Goal: Information Seeking & Learning: Learn about a topic

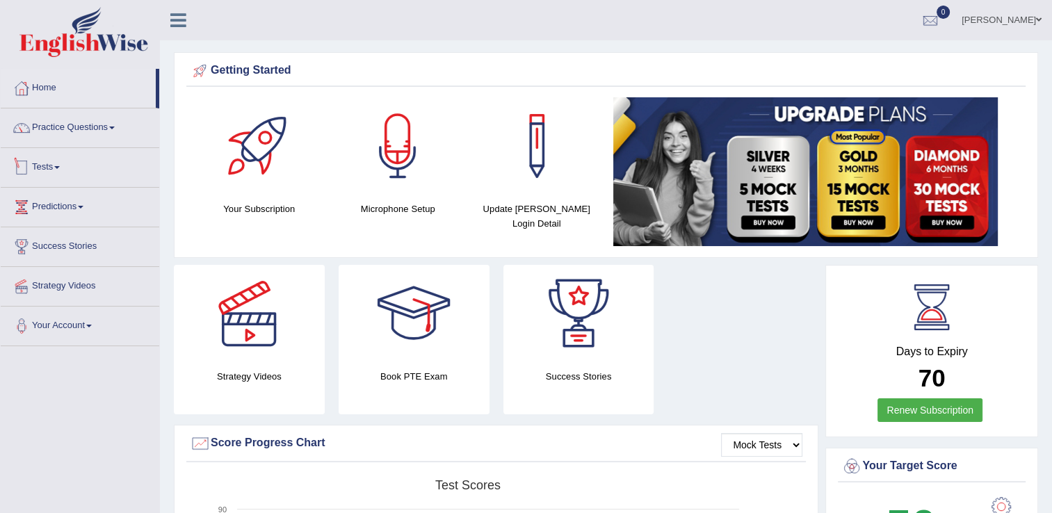
click at [35, 171] on link "Tests" at bounding box center [80, 165] width 159 height 35
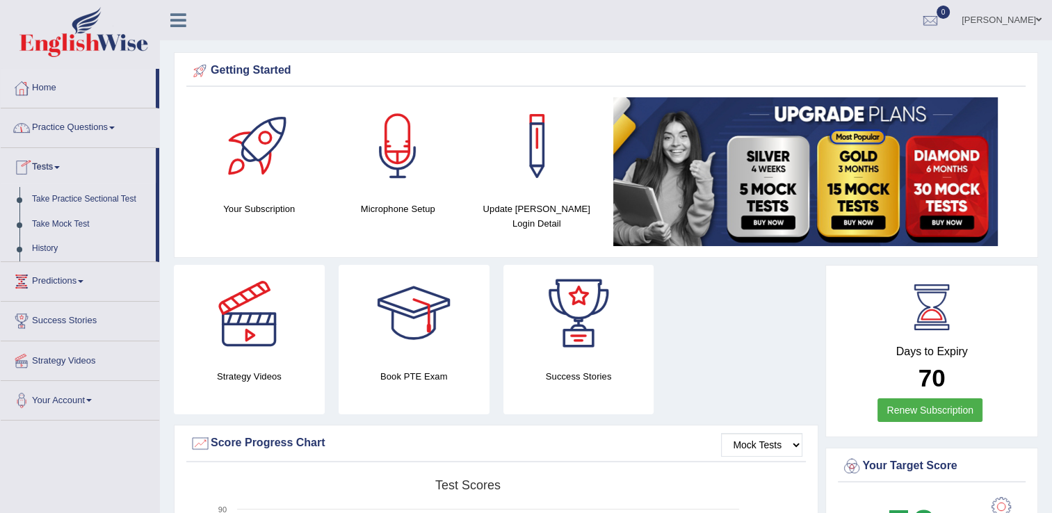
click at [53, 132] on link "Practice Questions" at bounding box center [80, 126] width 159 height 35
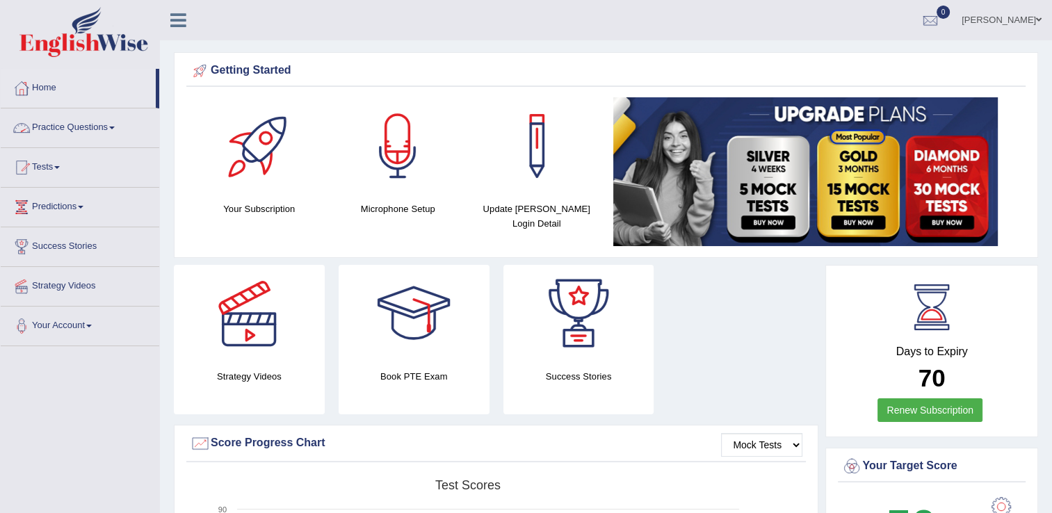
click at [81, 126] on link "Practice Questions" at bounding box center [80, 126] width 159 height 35
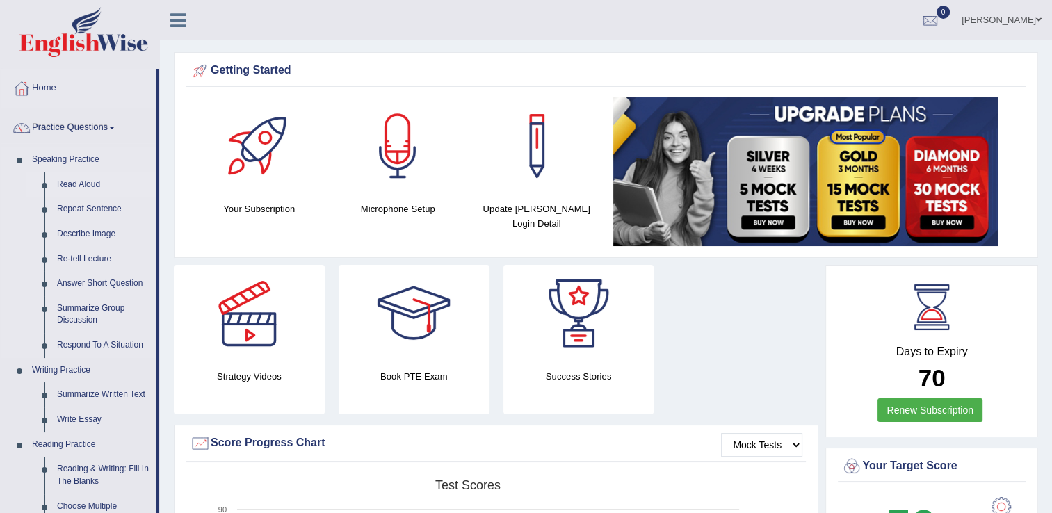
click at [75, 183] on link "Read Aloud" at bounding box center [103, 184] width 105 height 25
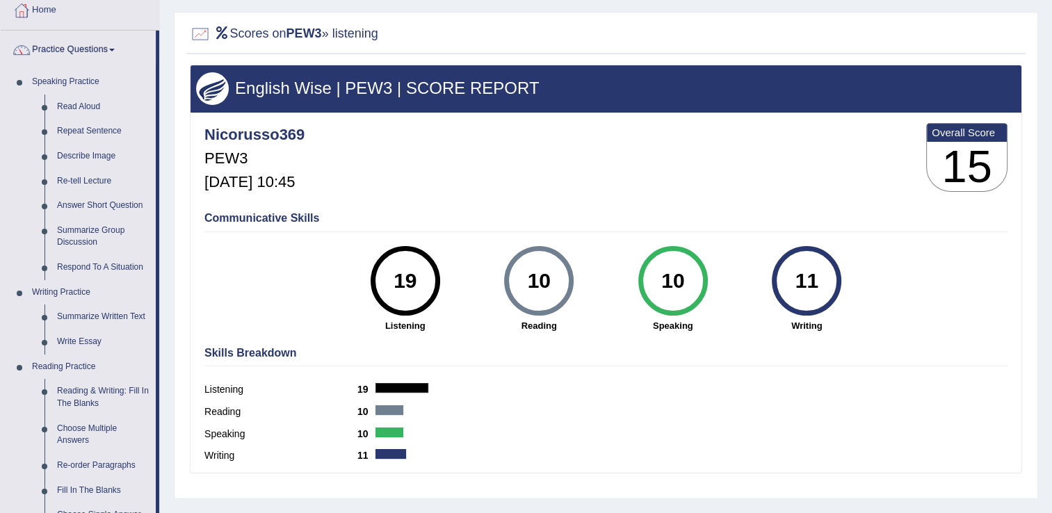
scroll to position [70, 0]
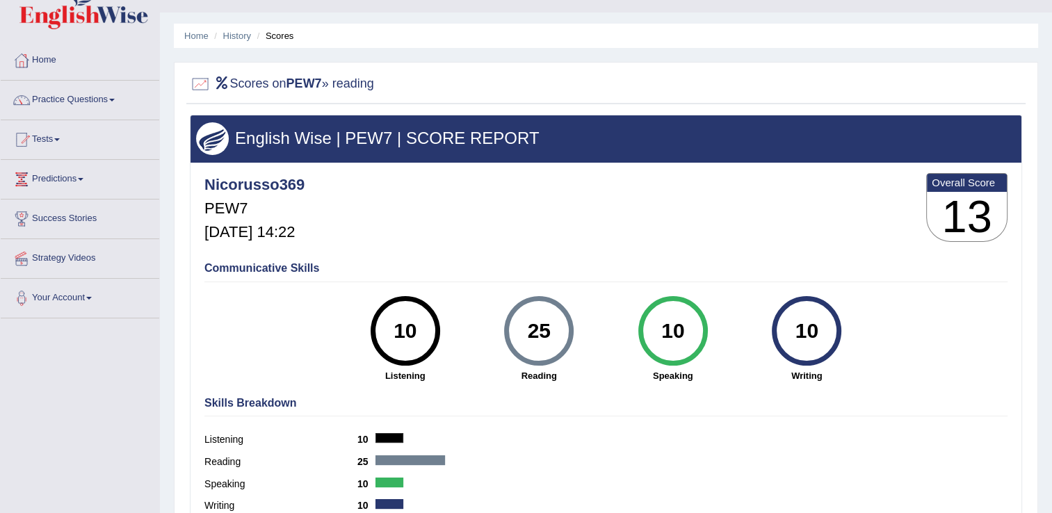
scroll to position [8, 0]
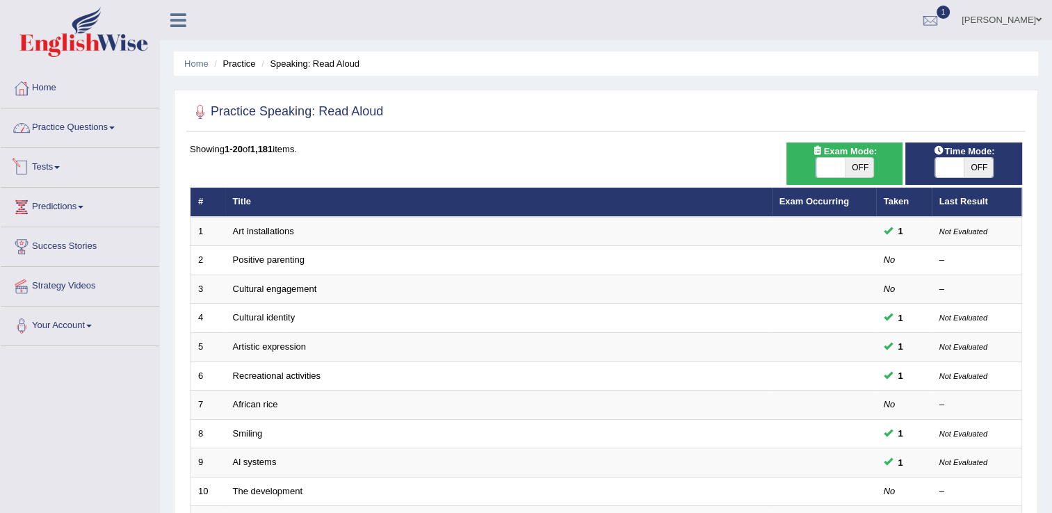
click at [71, 124] on link "Practice Questions" at bounding box center [80, 126] width 159 height 35
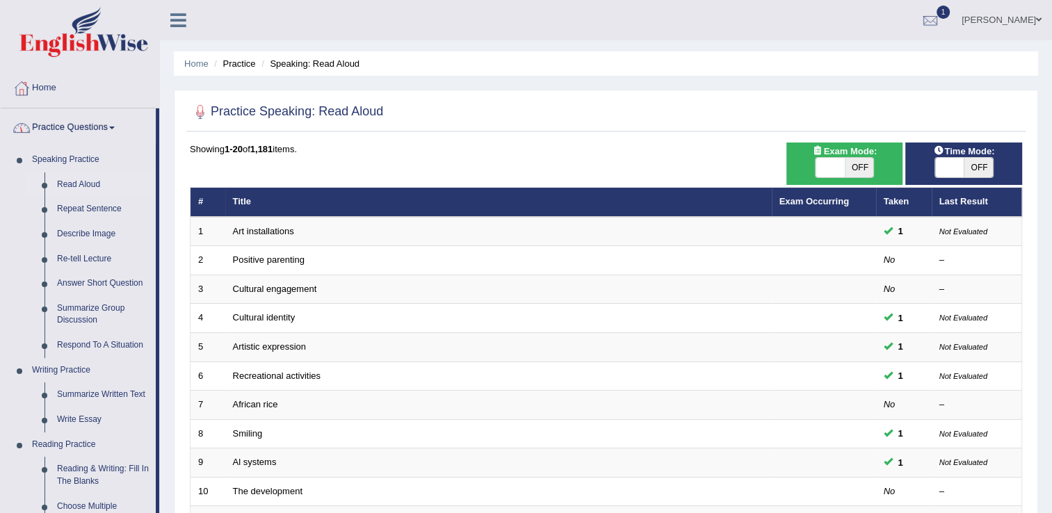
click at [106, 129] on link "Practice Questions" at bounding box center [78, 126] width 155 height 35
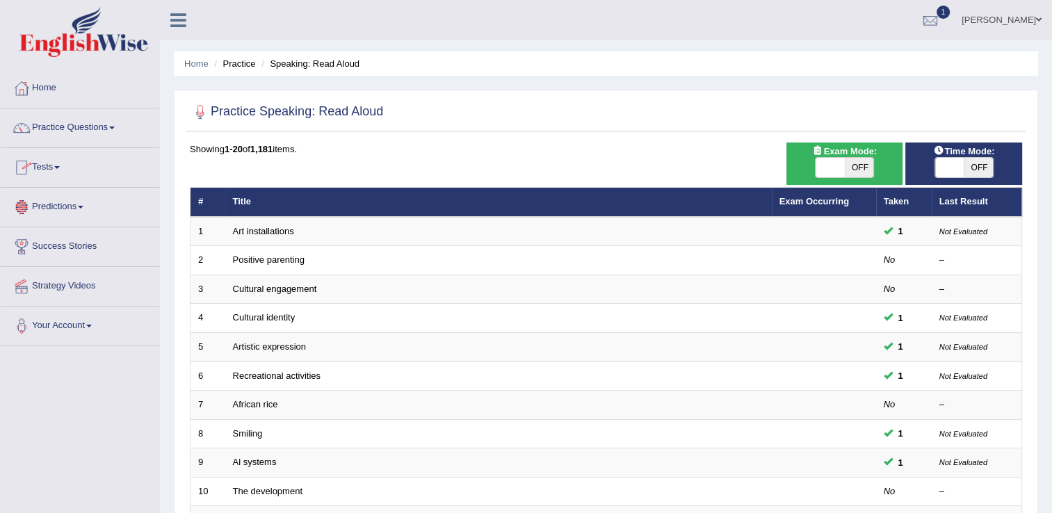
click at [58, 165] on link "Tests" at bounding box center [80, 165] width 159 height 35
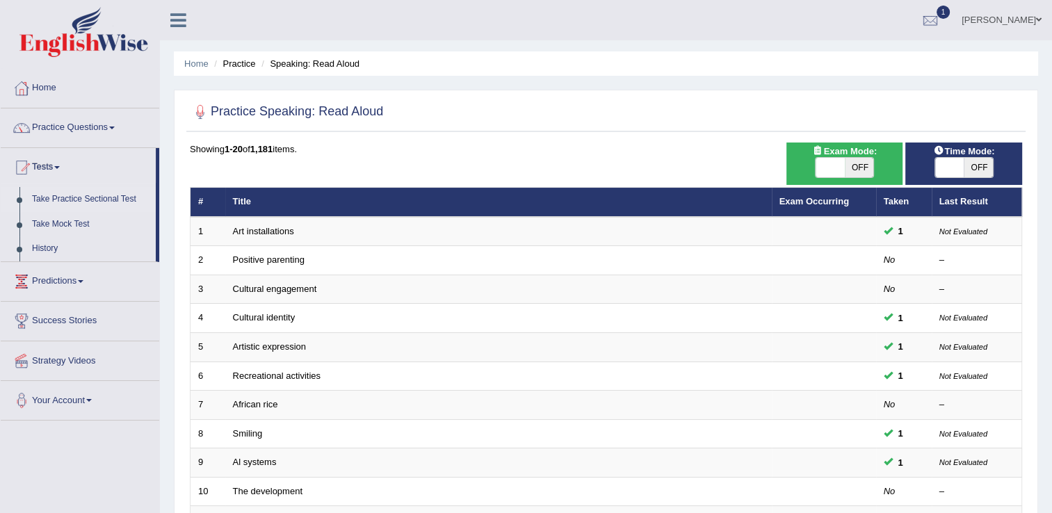
click at [95, 195] on link "Take Practice Sectional Test" at bounding box center [91, 199] width 130 height 25
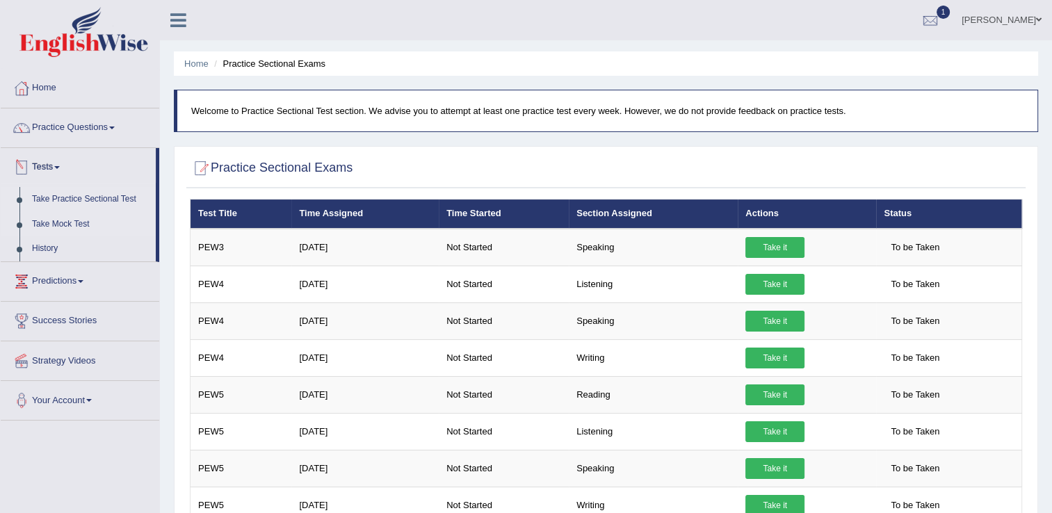
click at [77, 220] on link "Take Mock Test" at bounding box center [91, 224] width 130 height 25
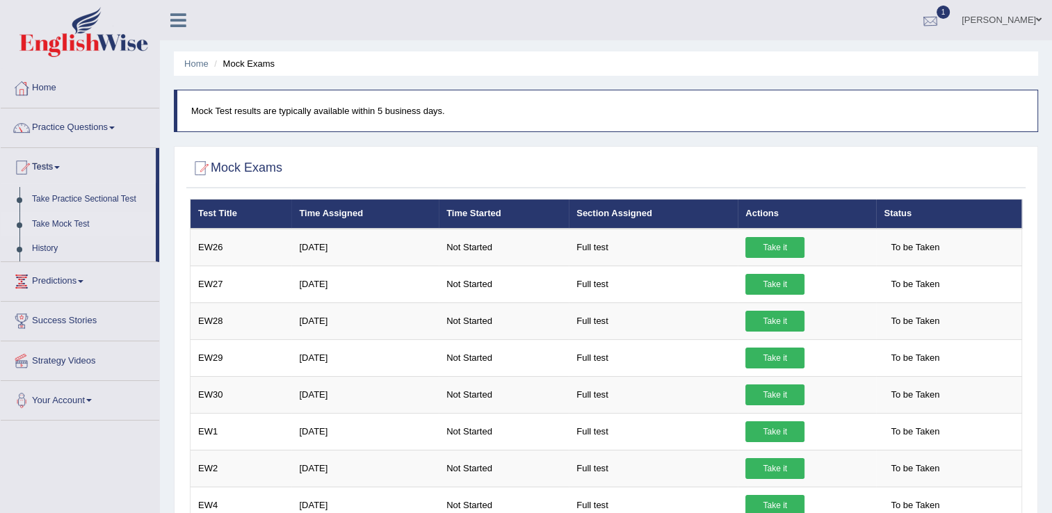
click at [936, 10] on div at bounding box center [930, 20] width 21 height 21
click at [784, 66] on span "Exam evaluated" at bounding box center [847, 69] width 185 height 11
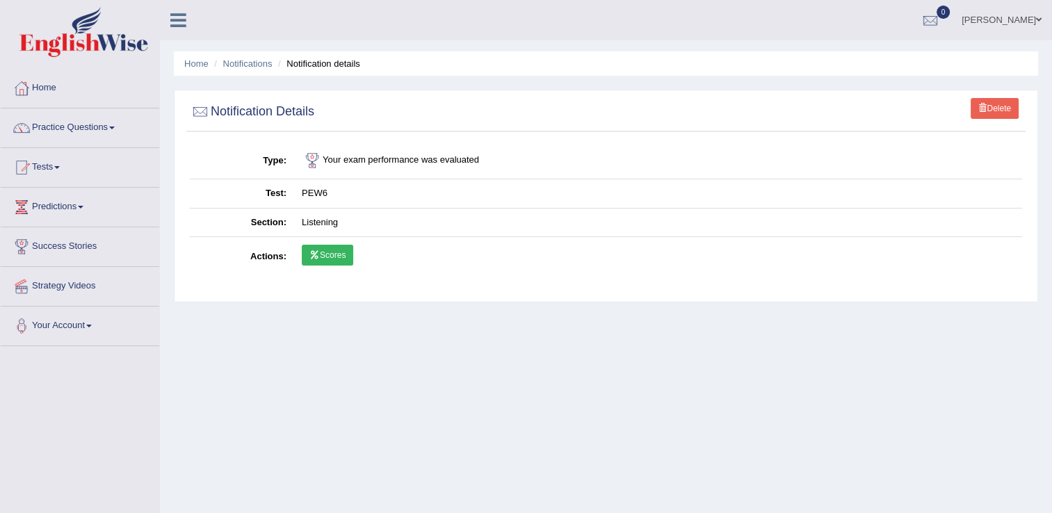
click at [328, 260] on link "Scores" at bounding box center [327, 255] width 51 height 21
click at [58, 167] on link "Tests" at bounding box center [80, 165] width 159 height 35
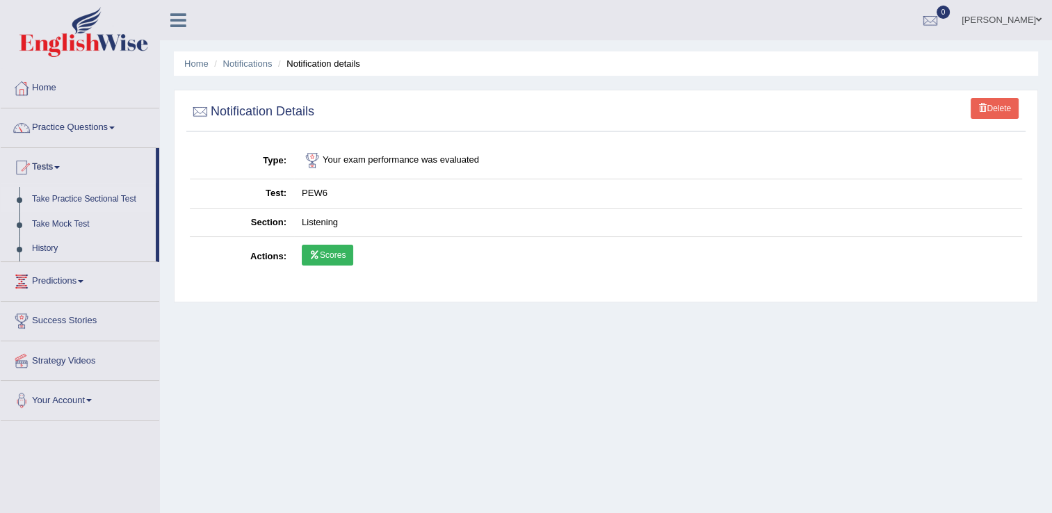
click at [103, 195] on link "Take Practice Sectional Test" at bounding box center [91, 199] width 130 height 25
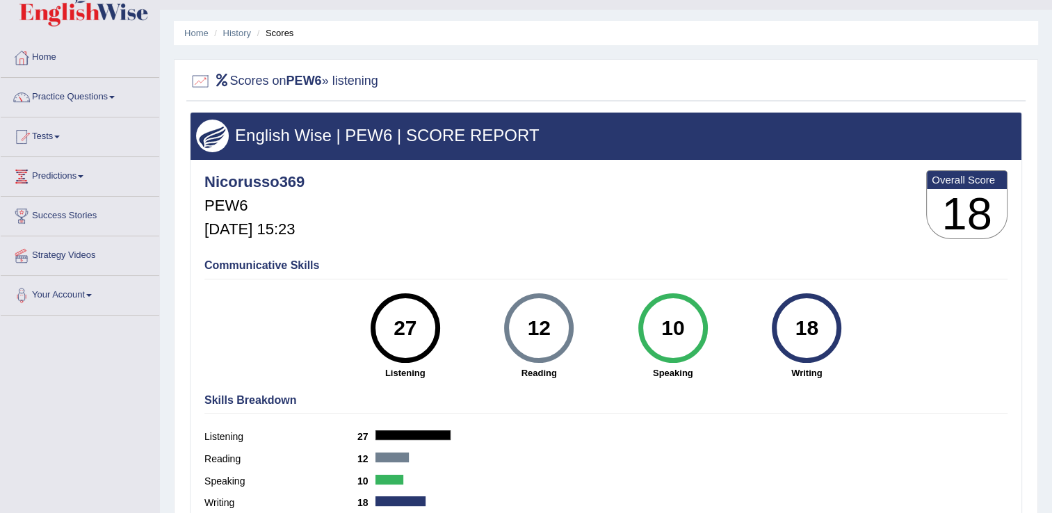
scroll to position [70, 0]
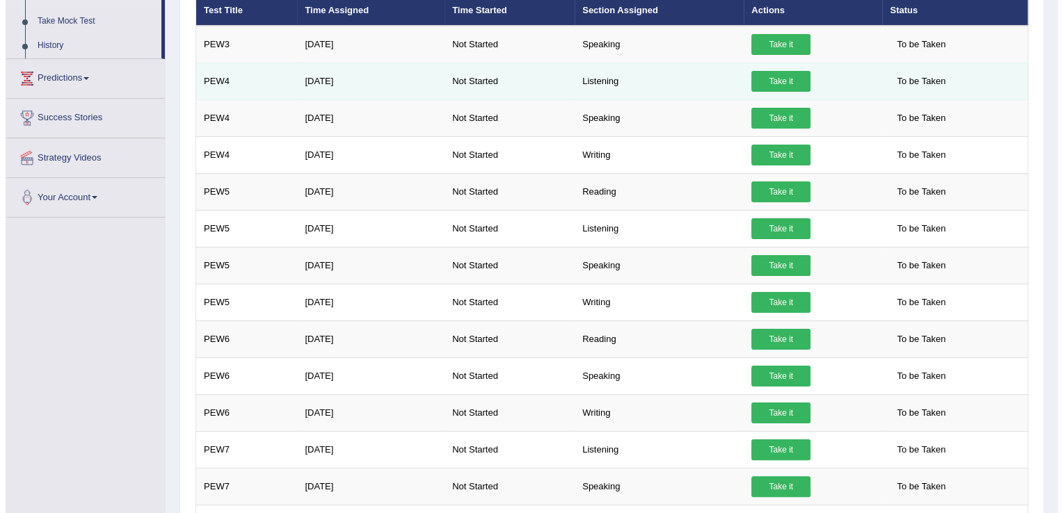
scroll to position [209, 0]
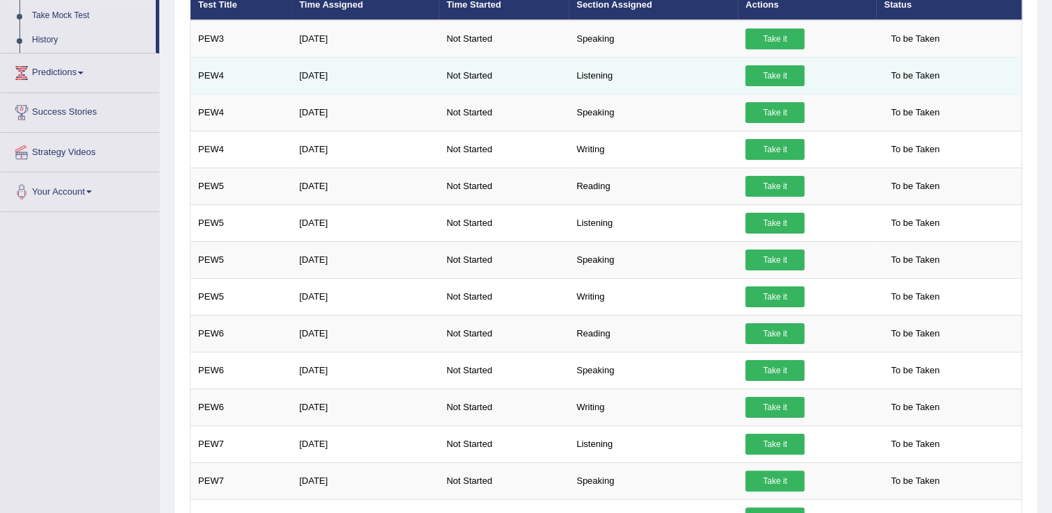
click at [762, 72] on link "Take it" at bounding box center [775, 75] width 59 height 21
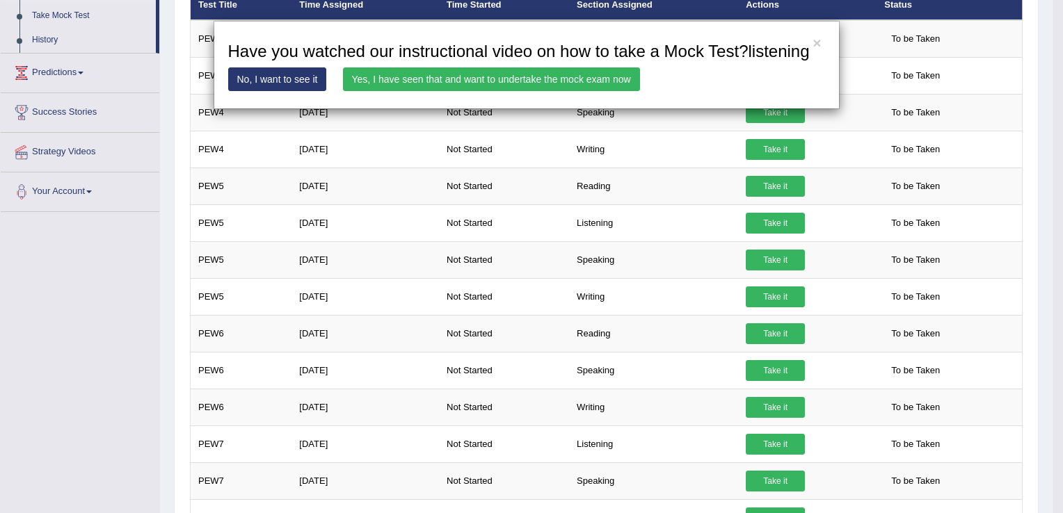
click at [448, 84] on link "Yes, I have seen that and want to undertake the mock exam now" at bounding box center [491, 79] width 297 height 24
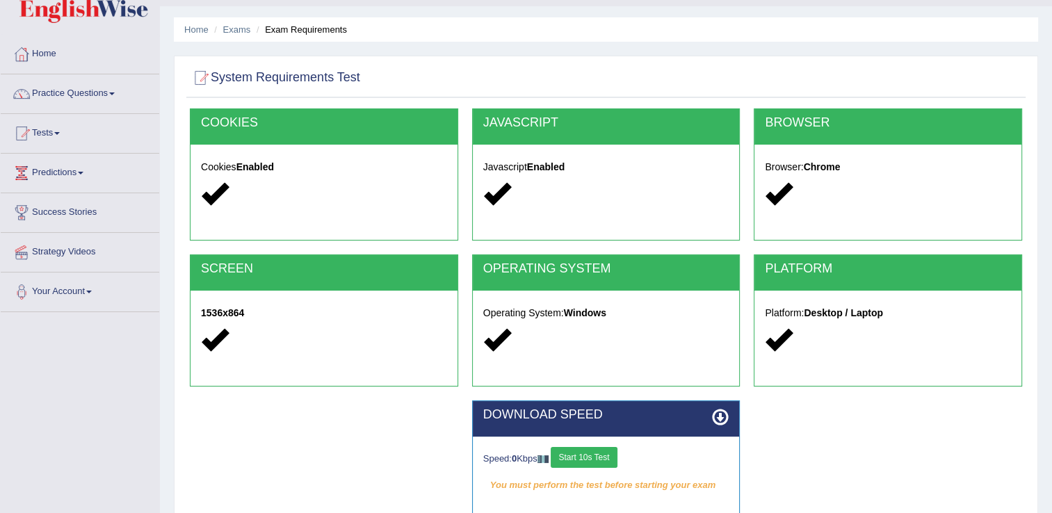
scroll to position [139, 0]
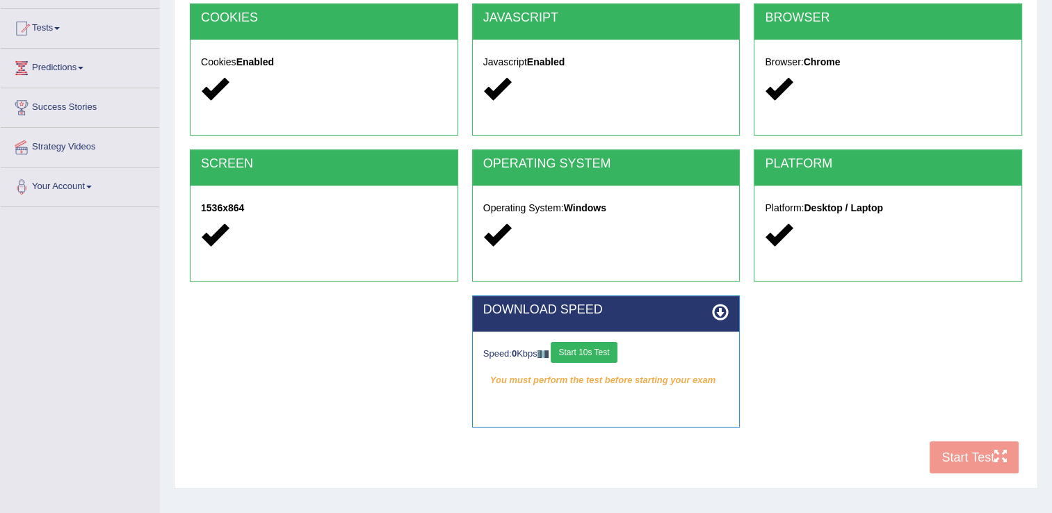
click at [602, 342] on div "Speed: 0 Kbps Start 10s Test You must perform the test before starting your exa…" at bounding box center [606, 367] width 267 height 70
drag, startPoint x: 602, startPoint y: 342, endPoint x: 609, endPoint y: 348, distance: 9.8
click at [609, 348] on button "Start 10s Test" at bounding box center [584, 352] width 66 height 21
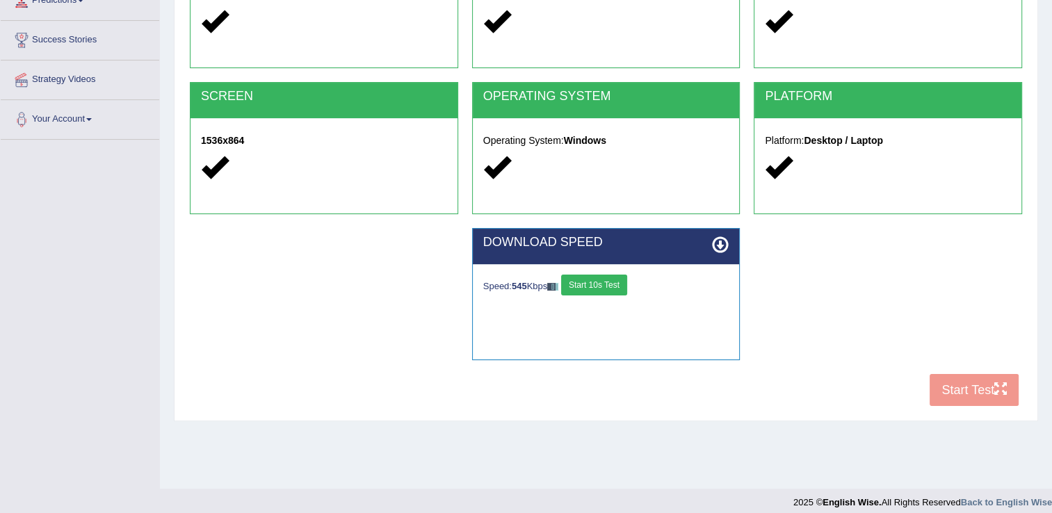
scroll to position [217, 0]
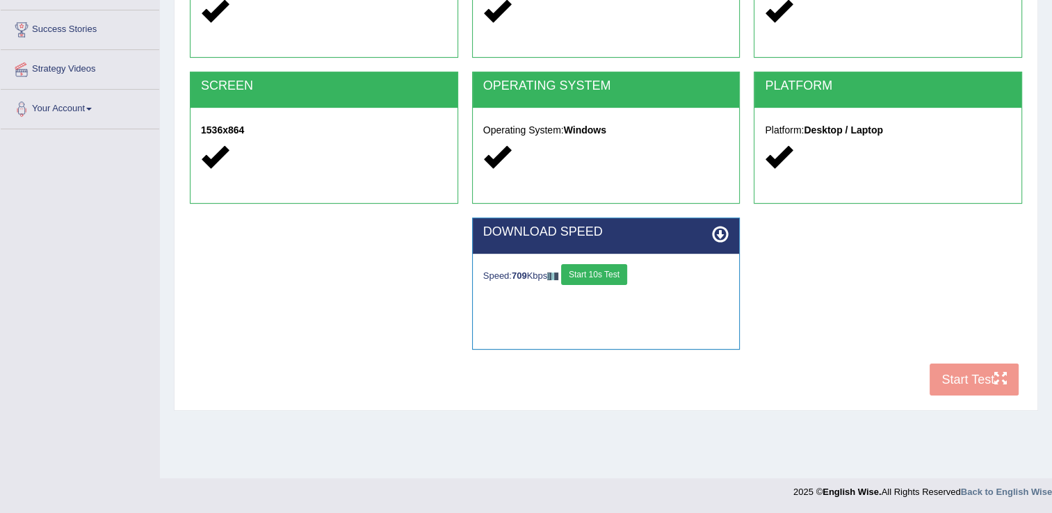
click at [616, 284] on button "Start 10s Test" at bounding box center [594, 274] width 66 height 21
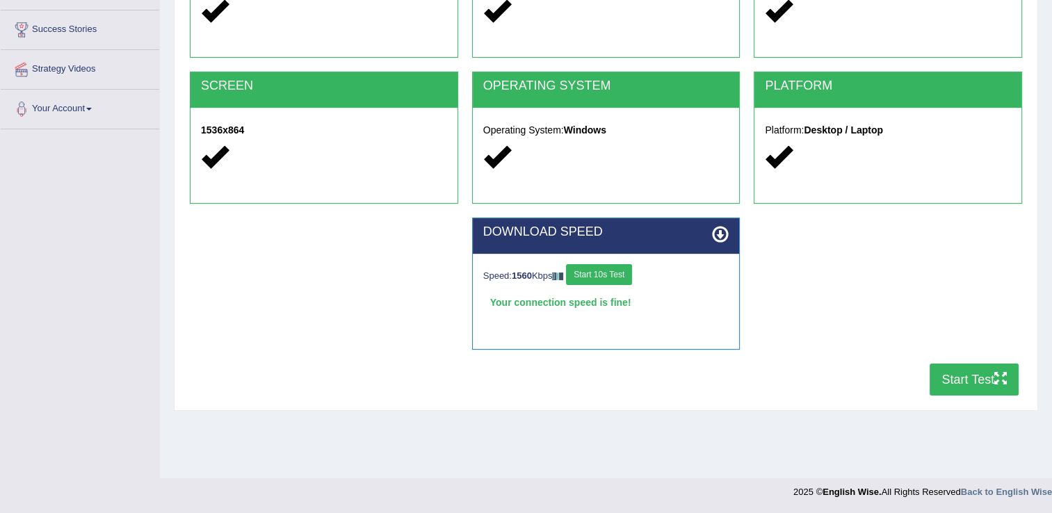
click at [953, 369] on button "Start Test" at bounding box center [974, 380] width 89 height 32
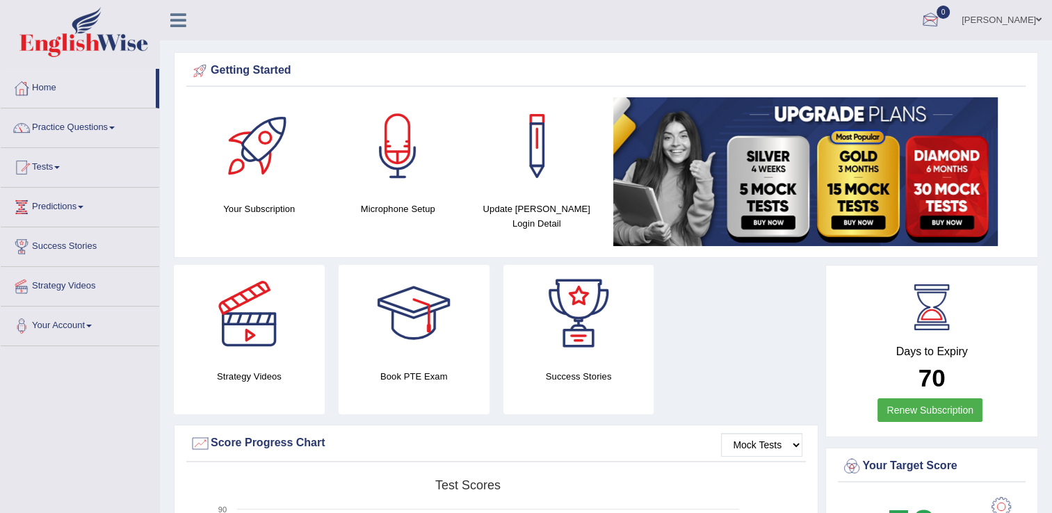
click at [941, 17] on div at bounding box center [930, 20] width 21 height 21
click at [885, 58] on link "See All Alerts" at bounding box center [846, 58] width 77 height 15
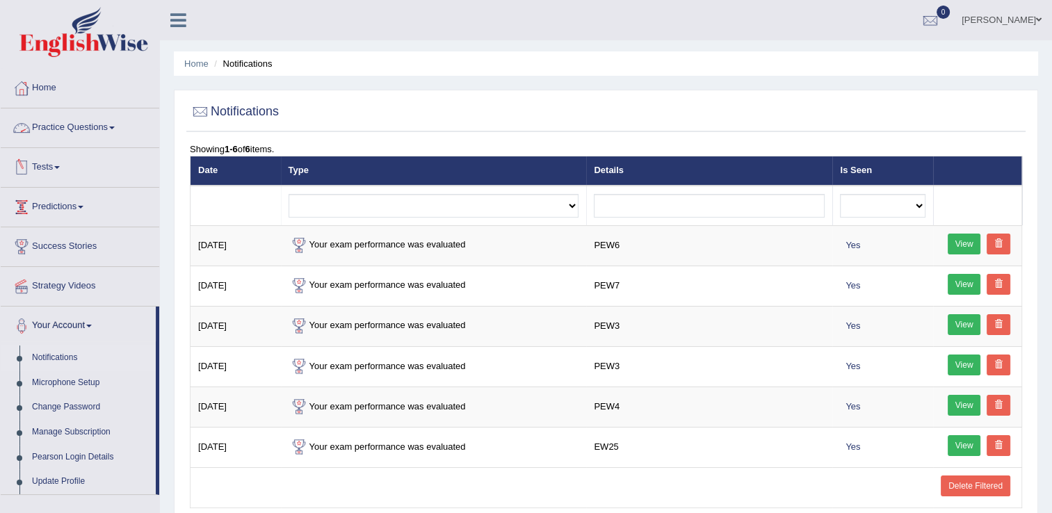
click at [78, 127] on link "Practice Questions" at bounding box center [80, 126] width 159 height 35
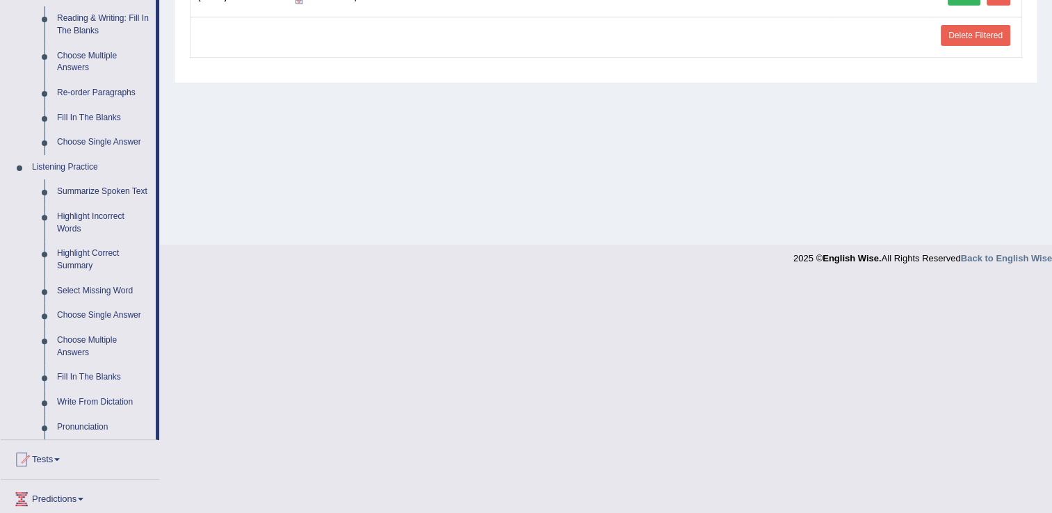
scroll to position [487, 0]
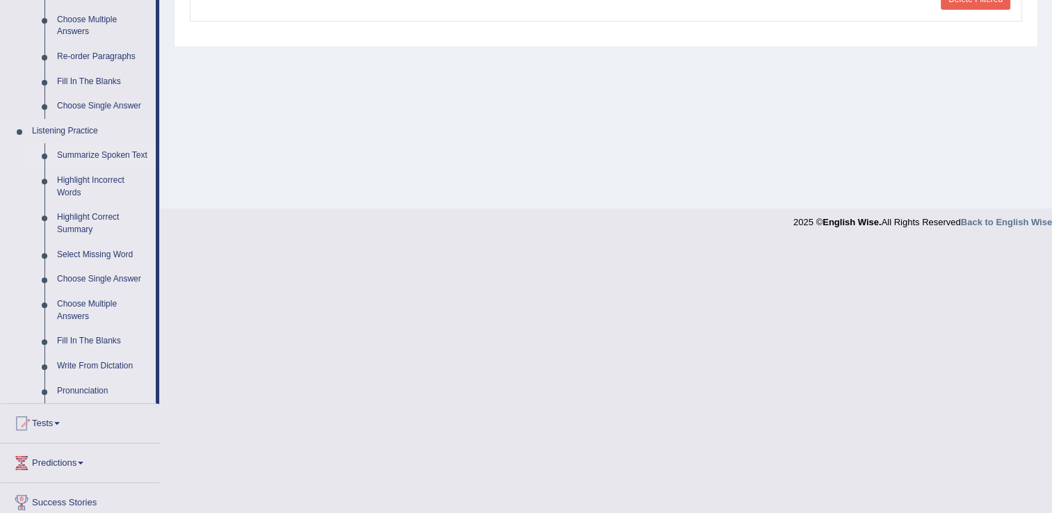
click at [108, 158] on link "Summarize Spoken Text" at bounding box center [103, 155] width 105 height 25
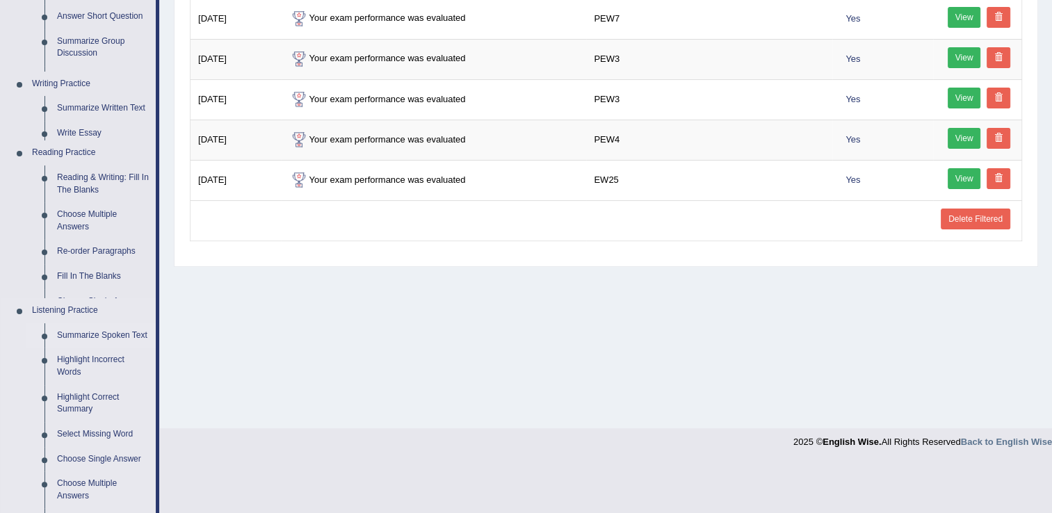
scroll to position [217, 0]
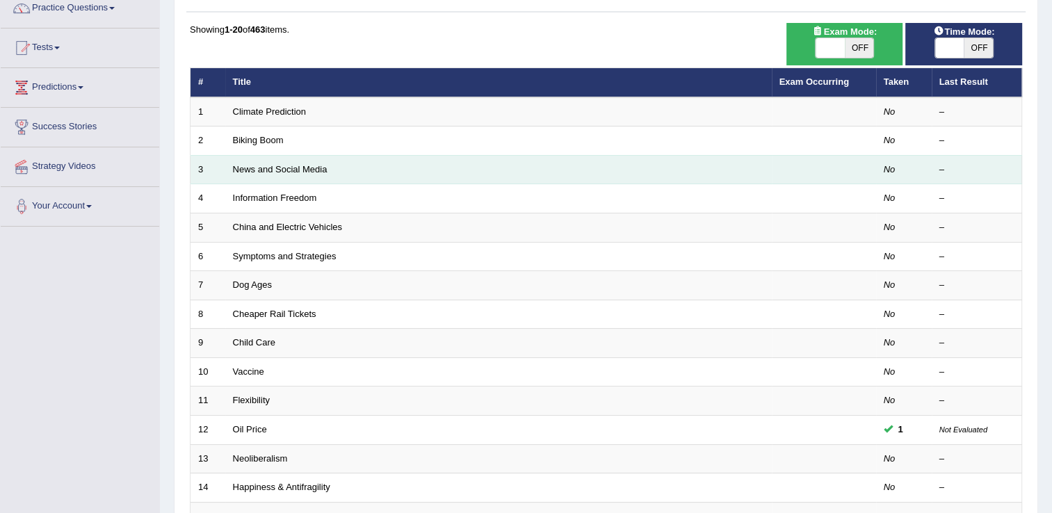
scroll to position [139, 0]
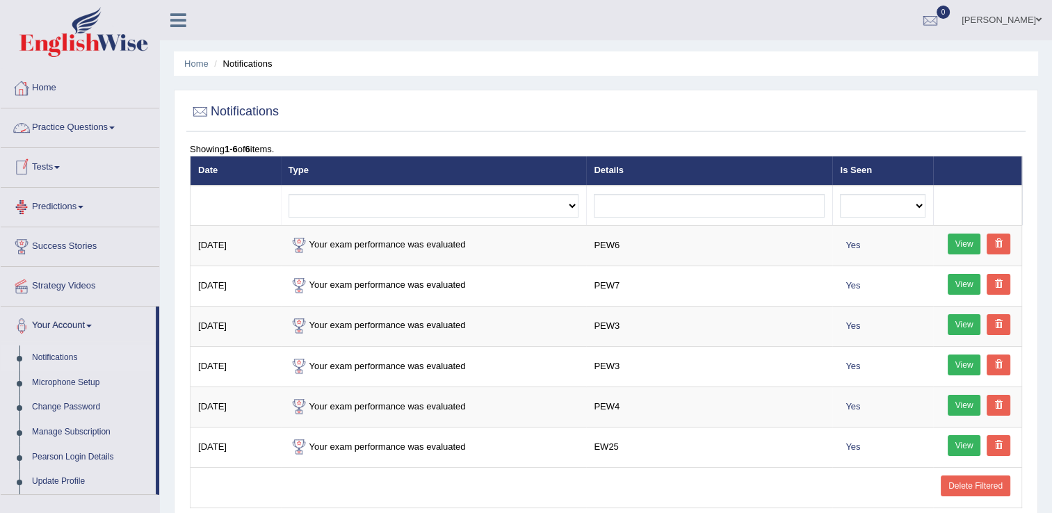
click at [74, 126] on link "Practice Questions" at bounding box center [80, 126] width 159 height 35
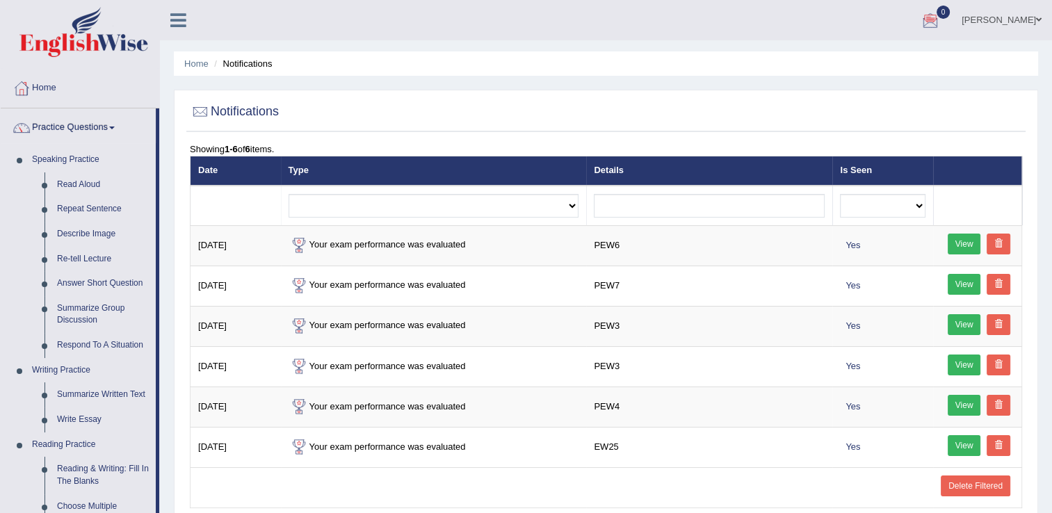
click at [941, 23] on div at bounding box center [930, 20] width 21 height 21
click at [870, 57] on strong "See All Alerts" at bounding box center [843, 58] width 62 height 11
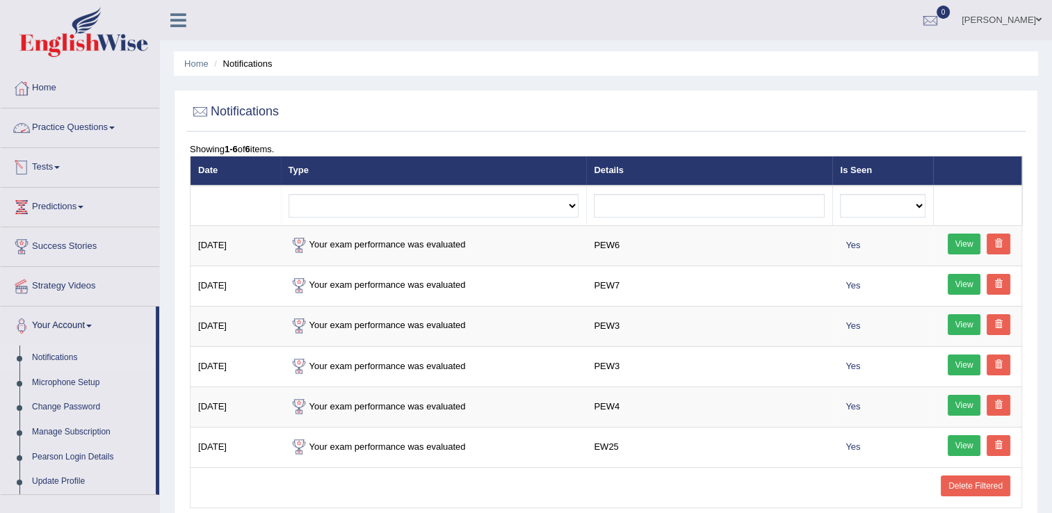
click at [78, 127] on link "Practice Questions" at bounding box center [80, 126] width 159 height 35
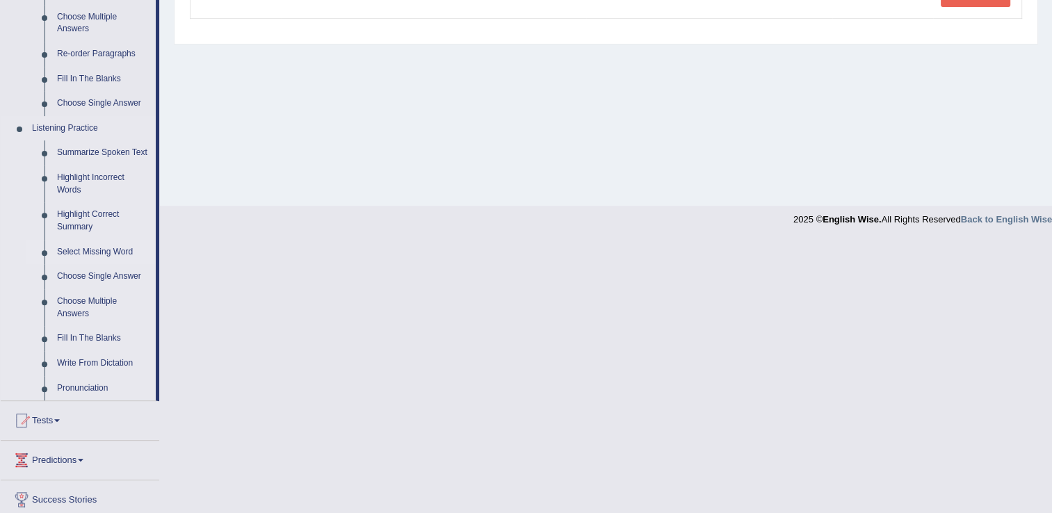
scroll to position [487, 0]
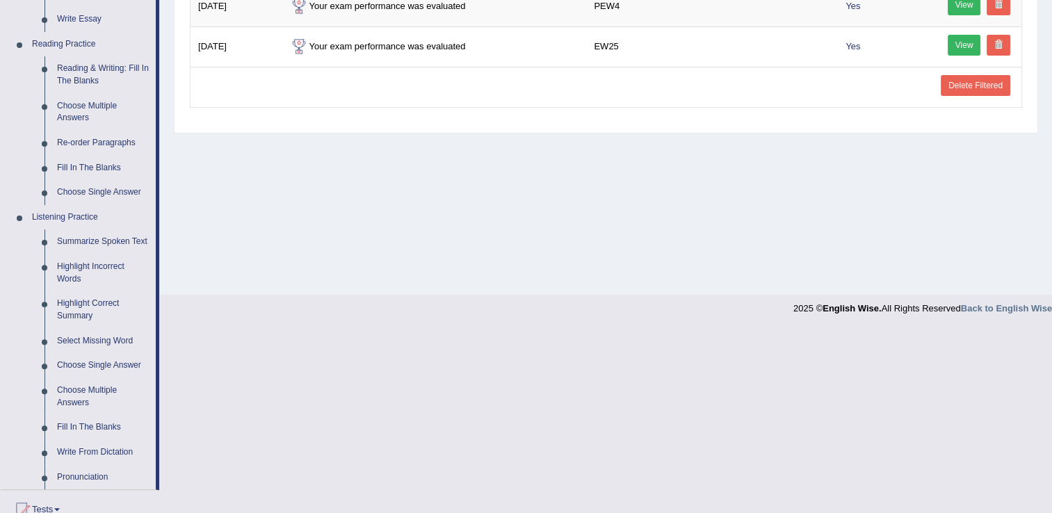
scroll to position [417, 0]
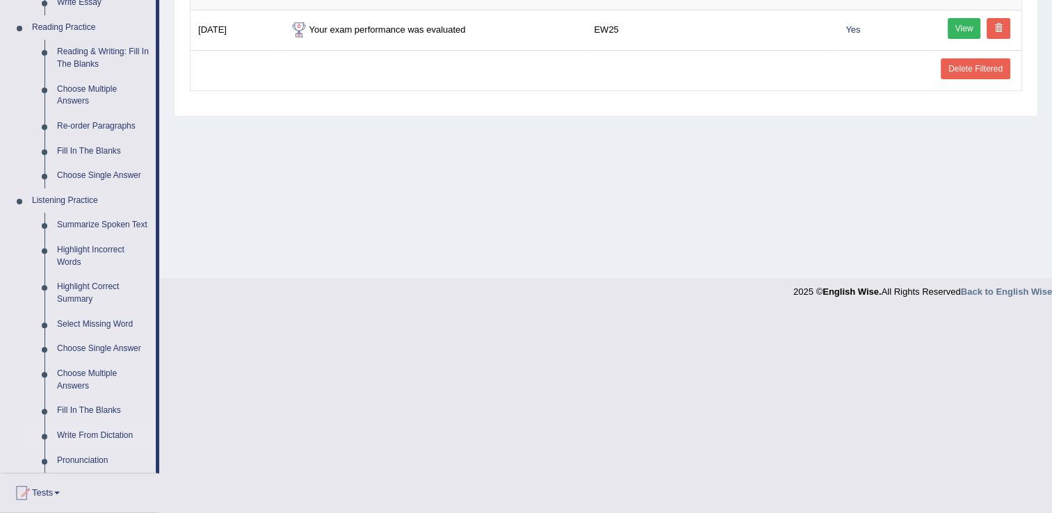
click at [122, 433] on link "Write From Dictation" at bounding box center [103, 436] width 105 height 25
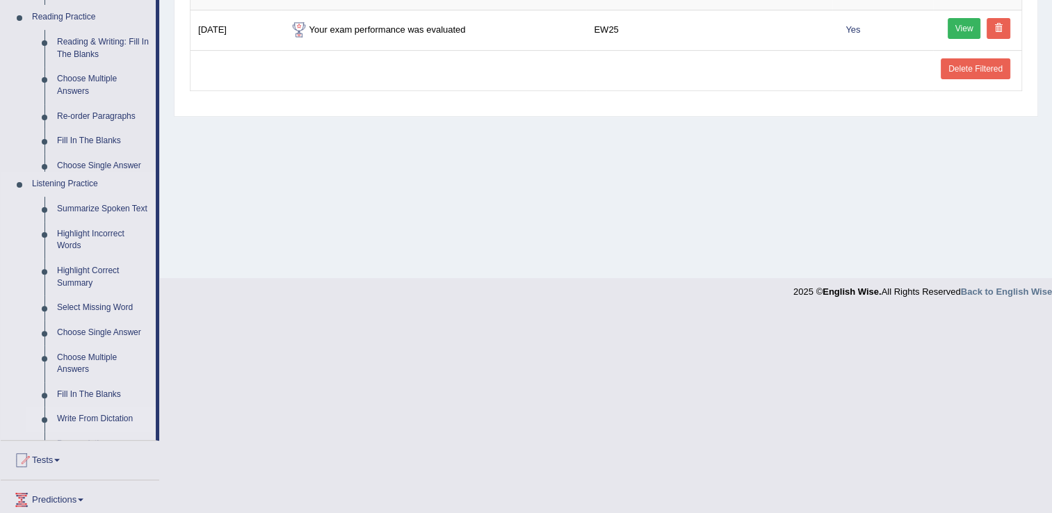
scroll to position [217, 0]
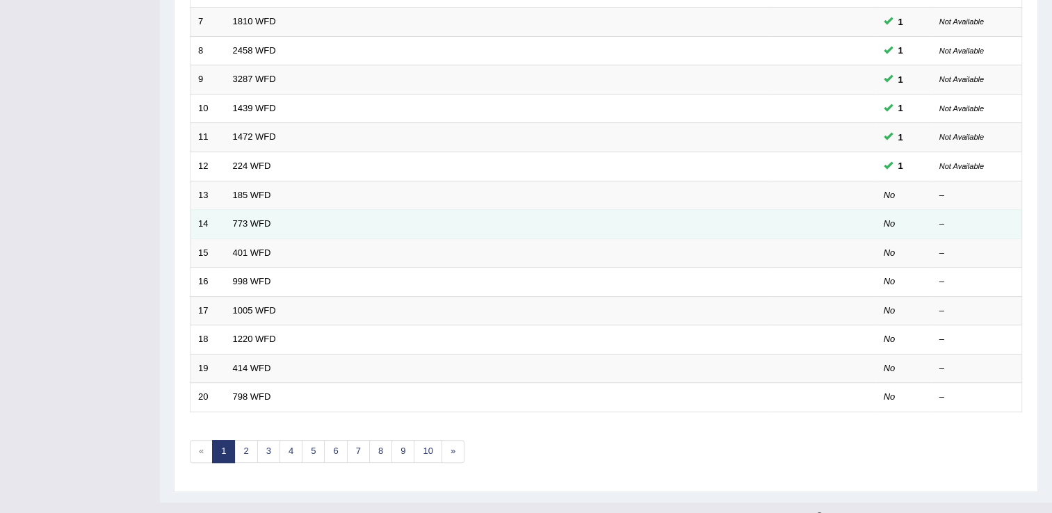
scroll to position [403, 0]
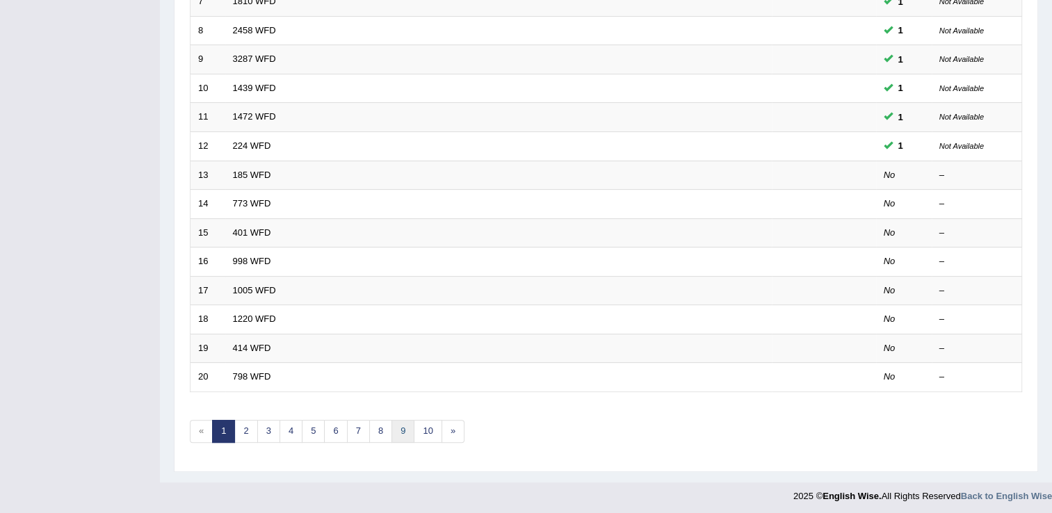
click at [404, 431] on link "9" at bounding box center [403, 431] width 23 height 23
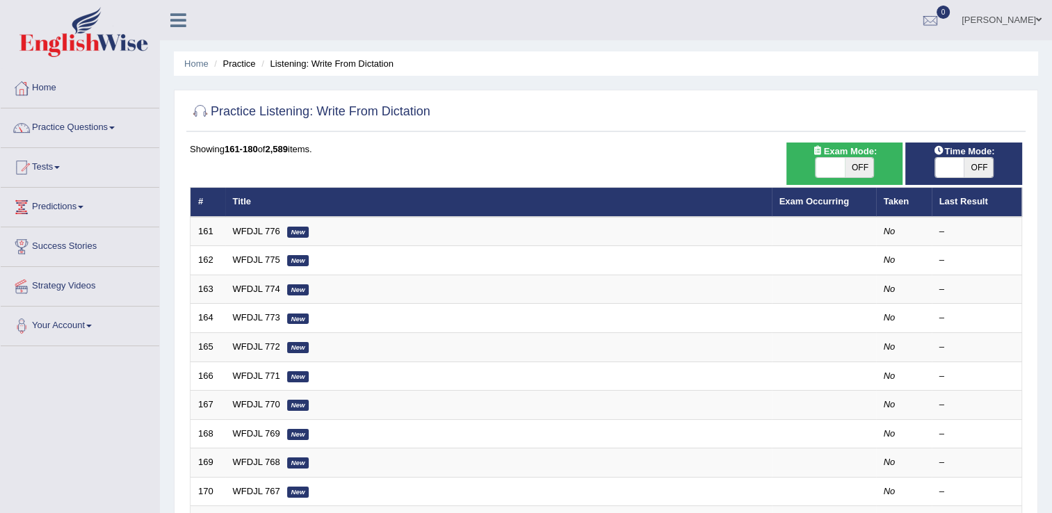
click at [975, 171] on span "OFF" at bounding box center [978, 167] width 29 height 19
checkbox input "true"
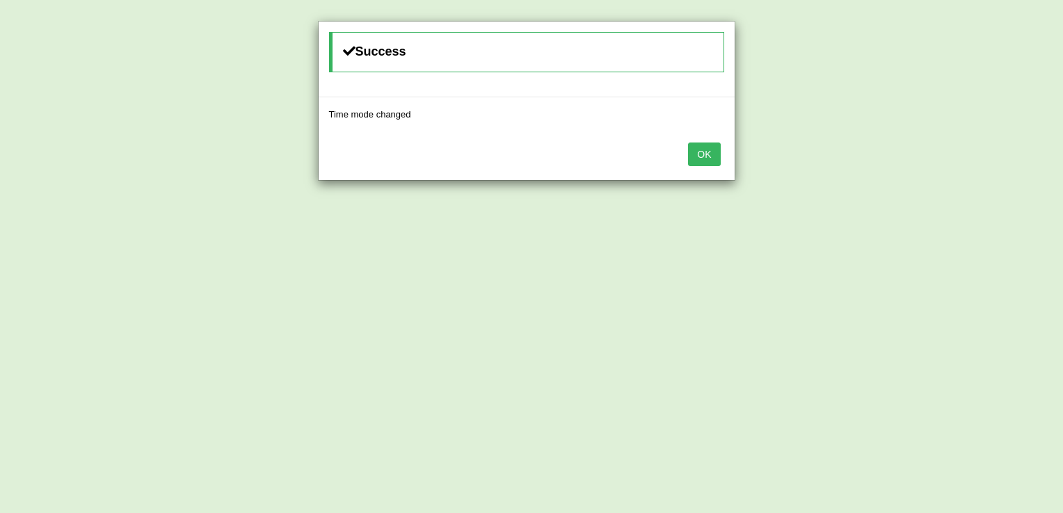
click at [684, 155] on div "OK" at bounding box center [527, 155] width 416 height 49
click at [713, 159] on button "OK" at bounding box center [704, 155] width 32 height 24
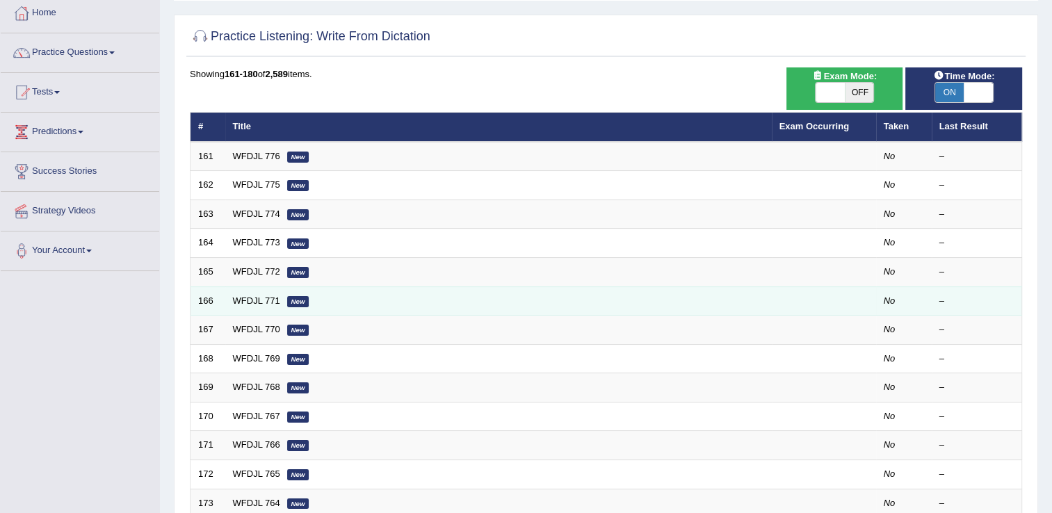
scroll to position [56, 0]
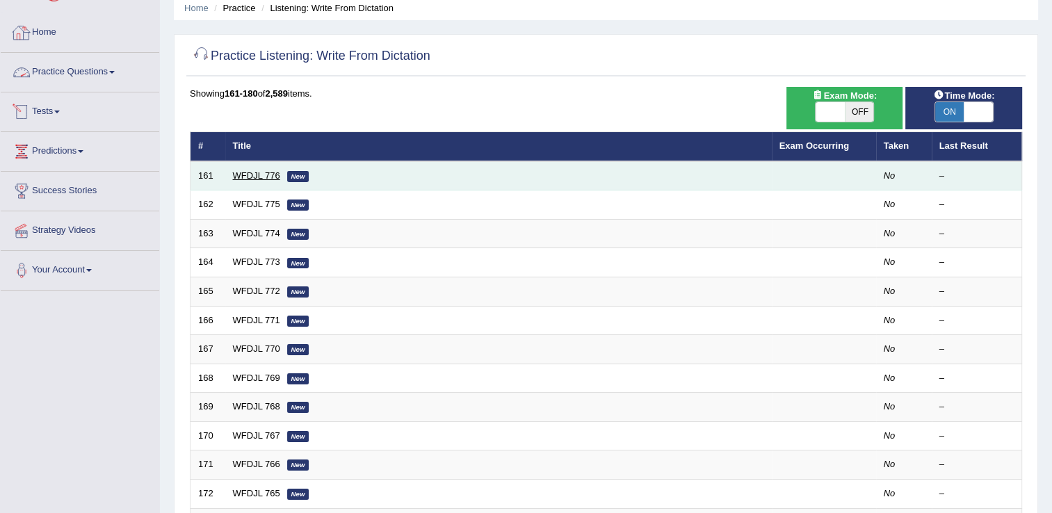
click at [245, 170] on link "WFDJL 776" at bounding box center [256, 175] width 47 height 10
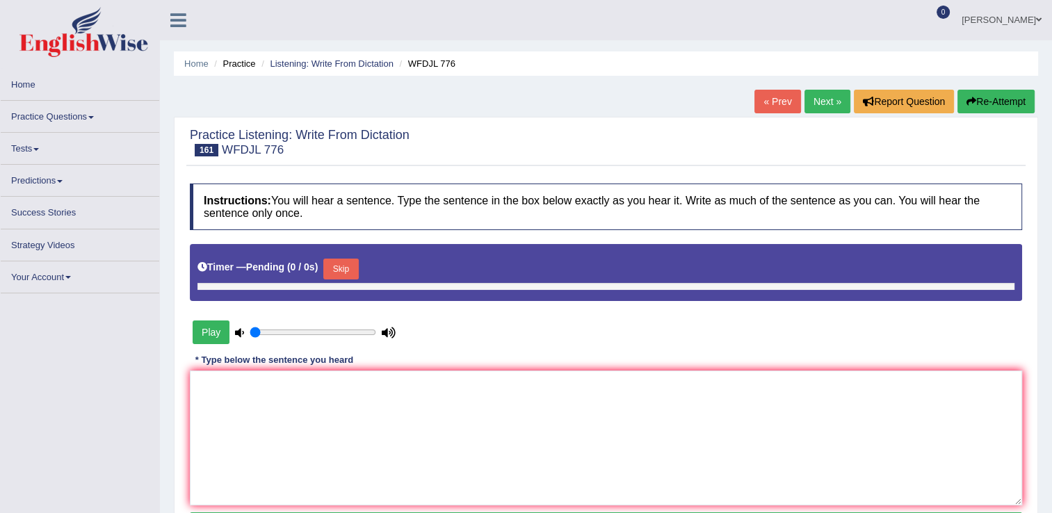
type input "1"
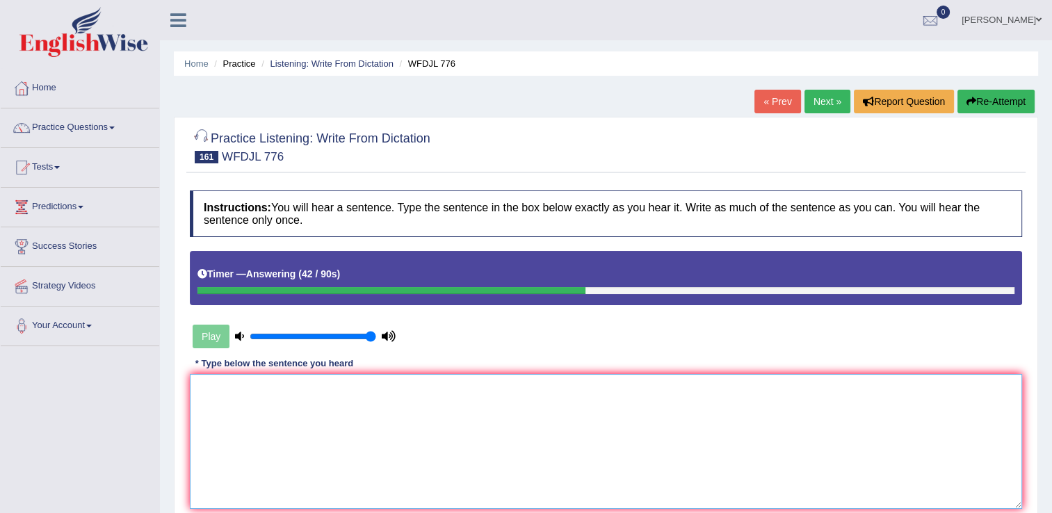
click at [271, 377] on textarea at bounding box center [606, 441] width 833 height 135
click at [295, 389] on textarea "The meeting offers oportuniti" at bounding box center [606, 441] width 833 height 135
click at [341, 385] on textarea "The meeting offers opportuniti" at bounding box center [606, 441] width 833 height 135
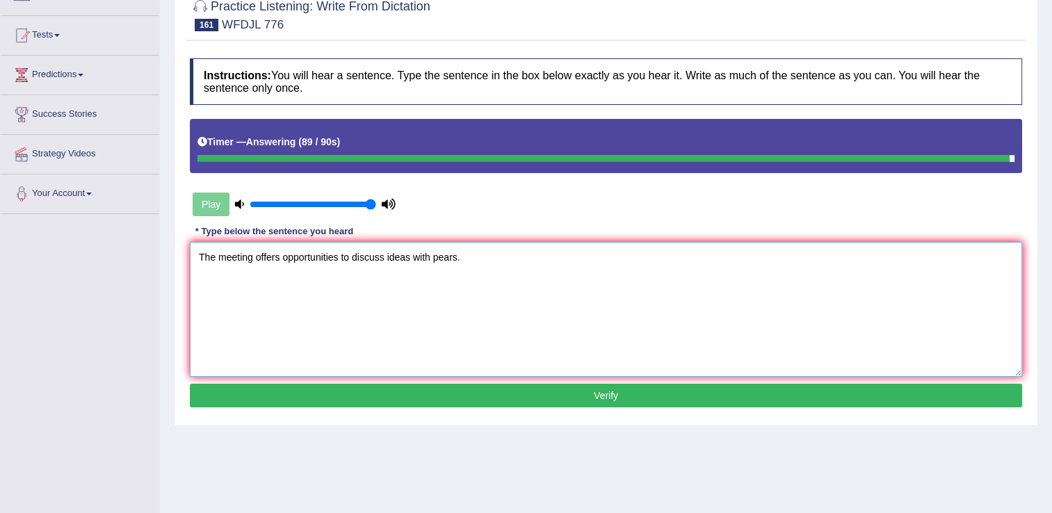
scroll to position [139, 0]
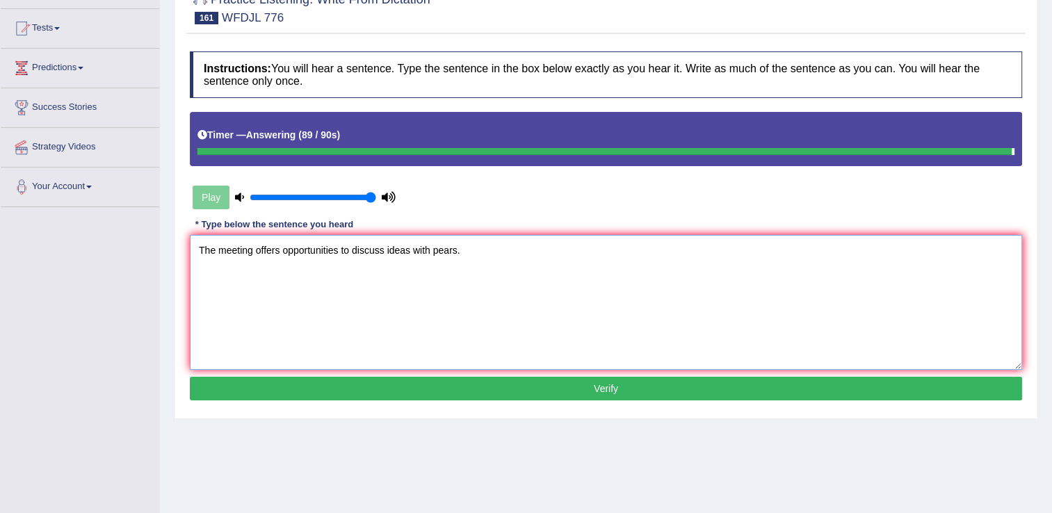
type textarea "The meeting offers opportunities to discuss ideas with pears."
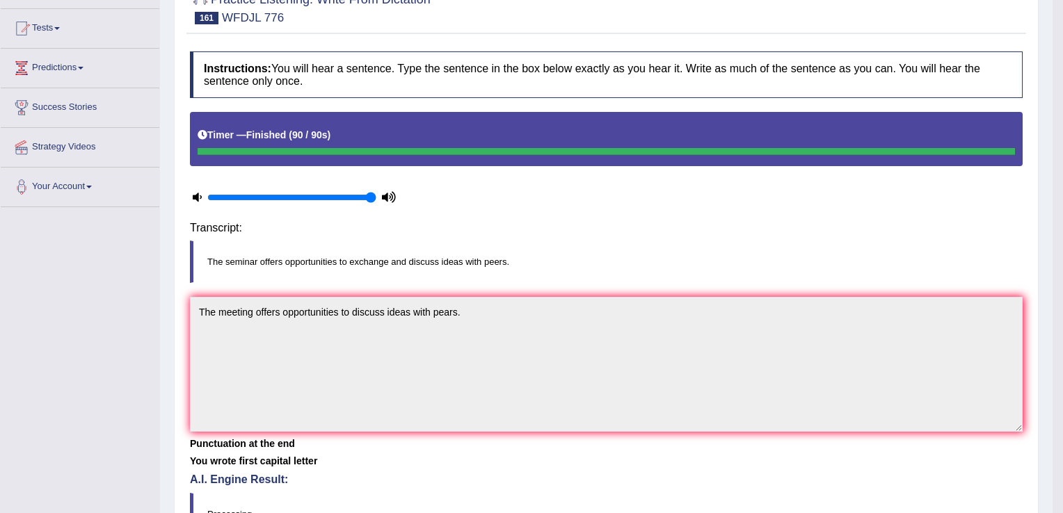
click at [575, 402] on div "Instructions: You will hear a sentence. Type the sentence in the box below exac…" at bounding box center [606, 303] width 840 height 516
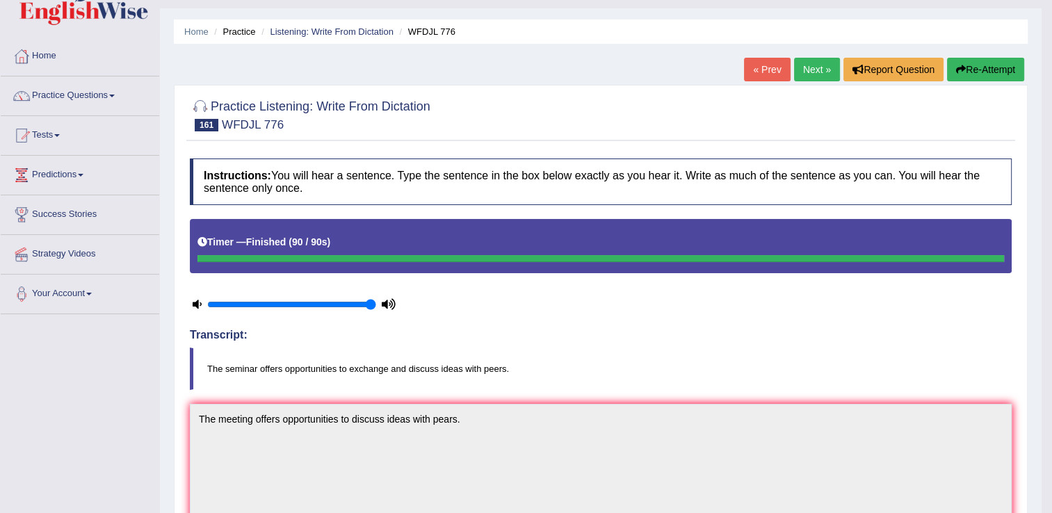
scroll to position [6, 0]
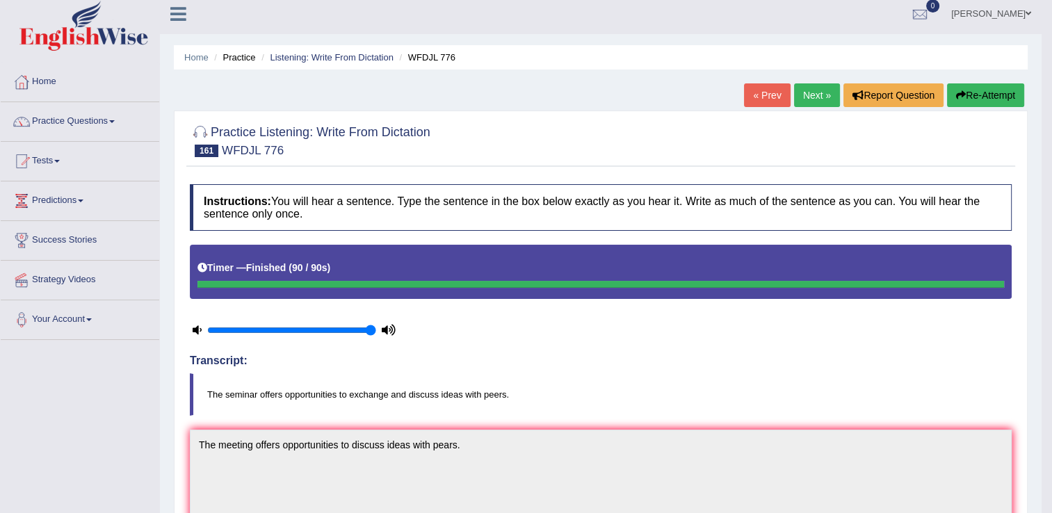
click at [821, 105] on link "Next »" at bounding box center [817, 95] width 46 height 24
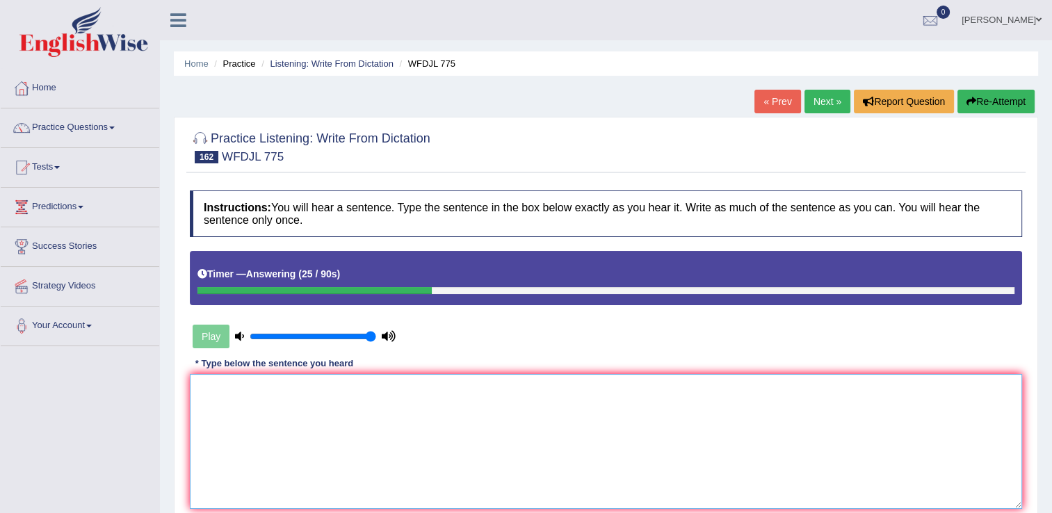
click at [427, 408] on textarea at bounding box center [606, 441] width 833 height 135
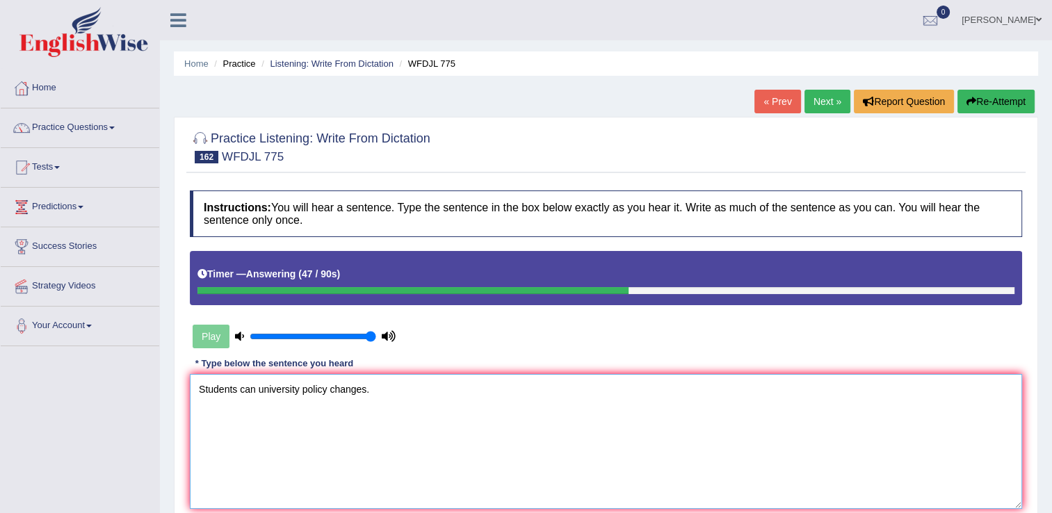
click at [259, 391] on textarea "Students can university policy changes." at bounding box center [606, 441] width 833 height 135
click at [241, 390] on textarea "Students can participate university policy changes." at bounding box center [606, 441] width 833 height 135
click at [307, 386] on textarea "Students can participate university policy changes." at bounding box center [606, 441] width 833 height 135
click at [241, 388] on textarea "Students can participate discussing university policy changes." at bounding box center [606, 441] width 833 height 135
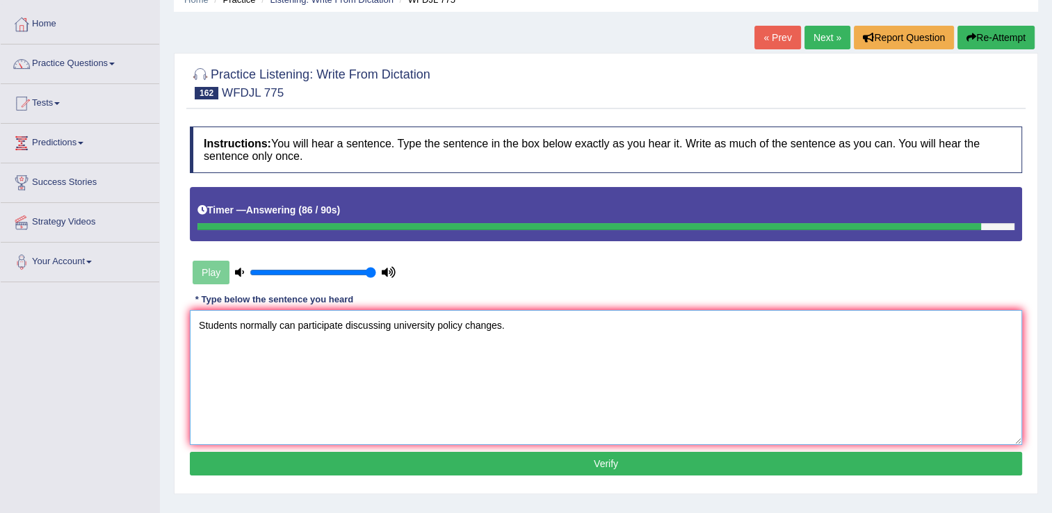
scroll to position [70, 0]
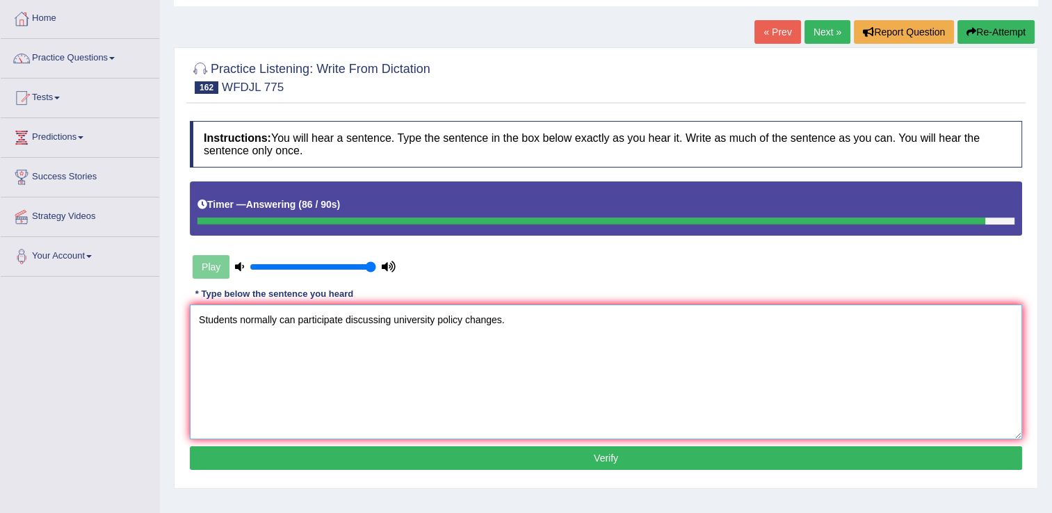
type textarea "Students normally can participate discussing university policy changes."
click at [568, 455] on button "Verify" at bounding box center [606, 459] width 833 height 24
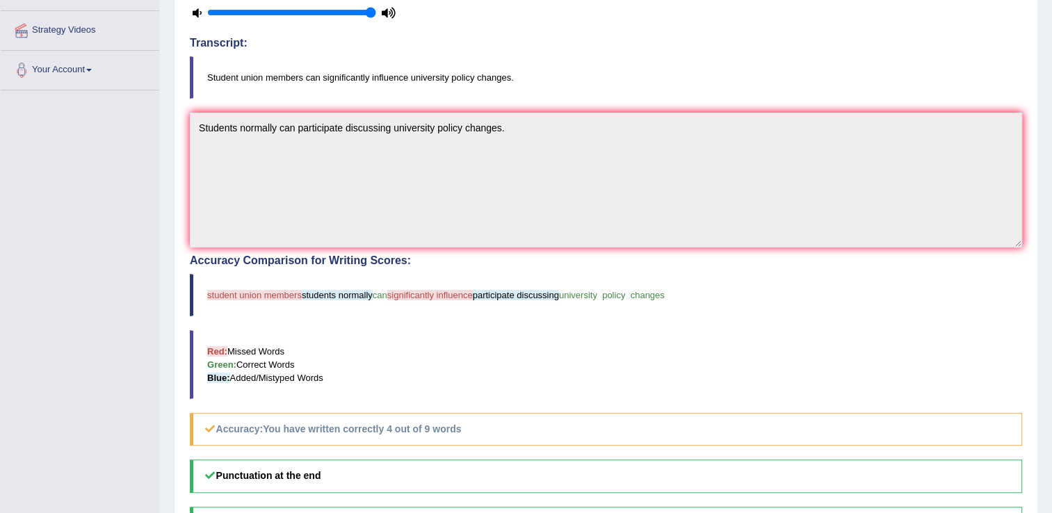
scroll to position [0, 0]
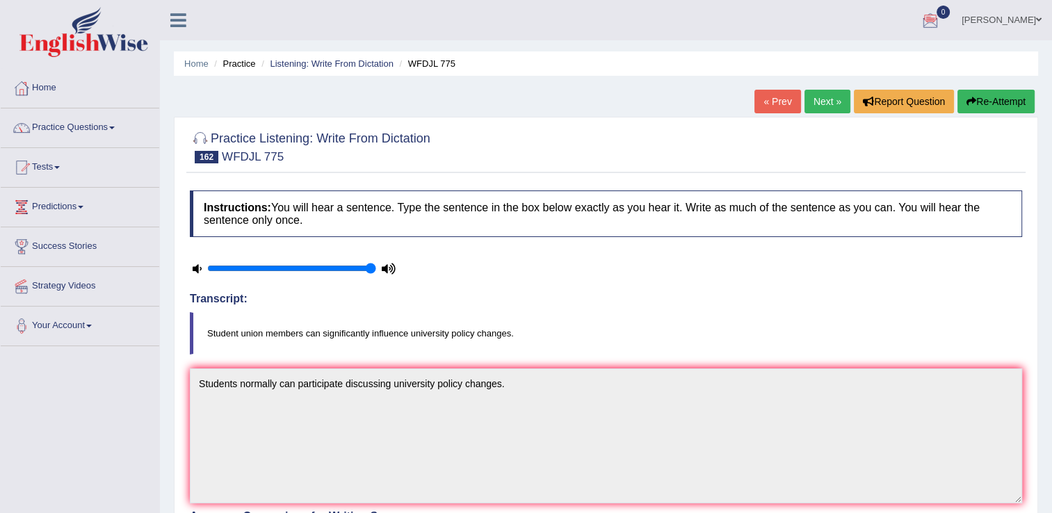
click at [835, 102] on link "Next »" at bounding box center [828, 102] width 46 height 24
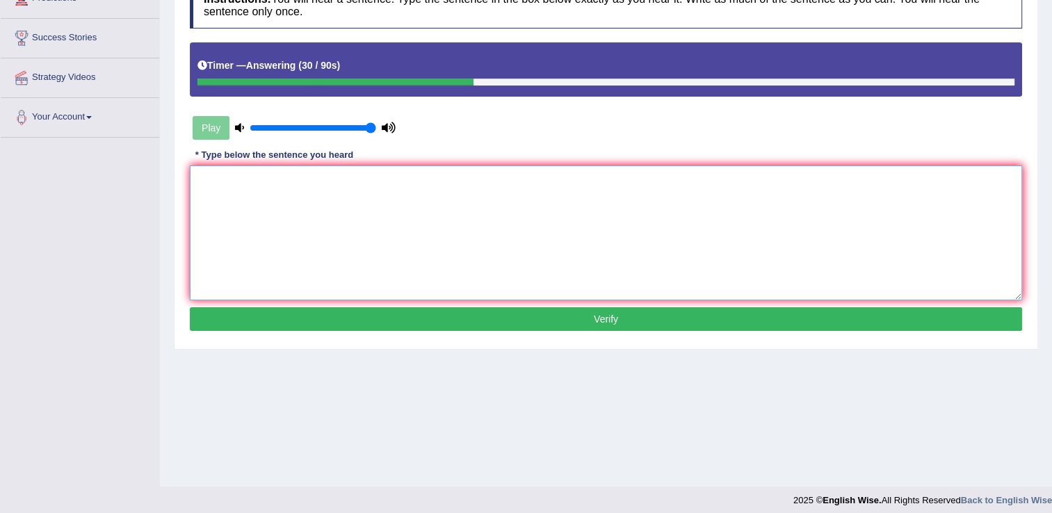
click at [314, 182] on textarea at bounding box center [606, 233] width 833 height 135
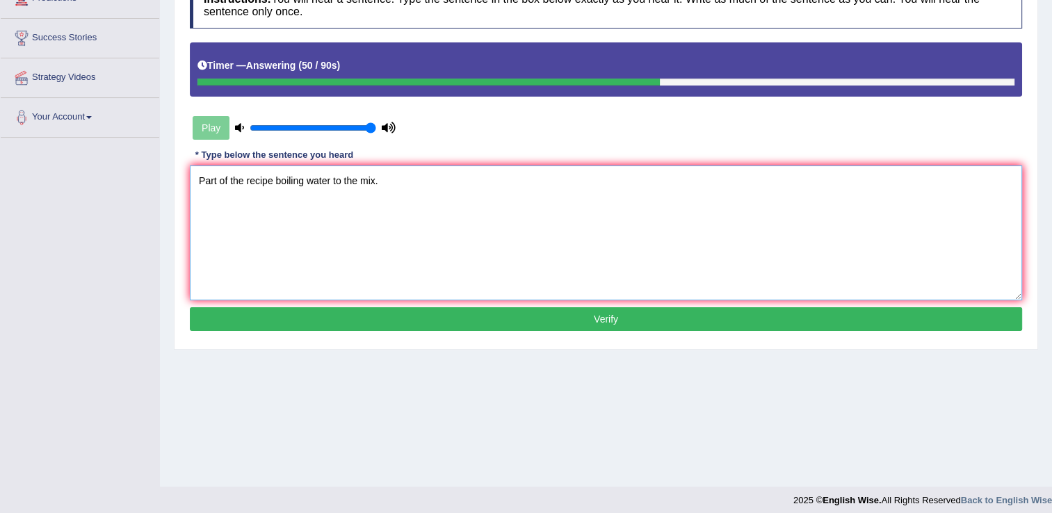
click at [275, 179] on textarea "Part of the recipe boiling water to the mix." at bounding box center [606, 233] width 833 height 135
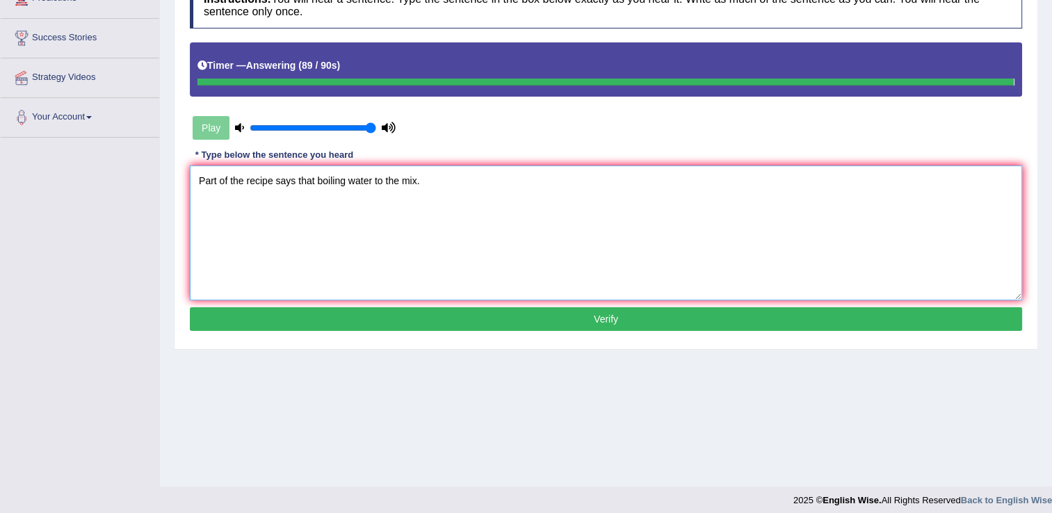
type textarea "Part of the recipe says that boiling water to the mix."
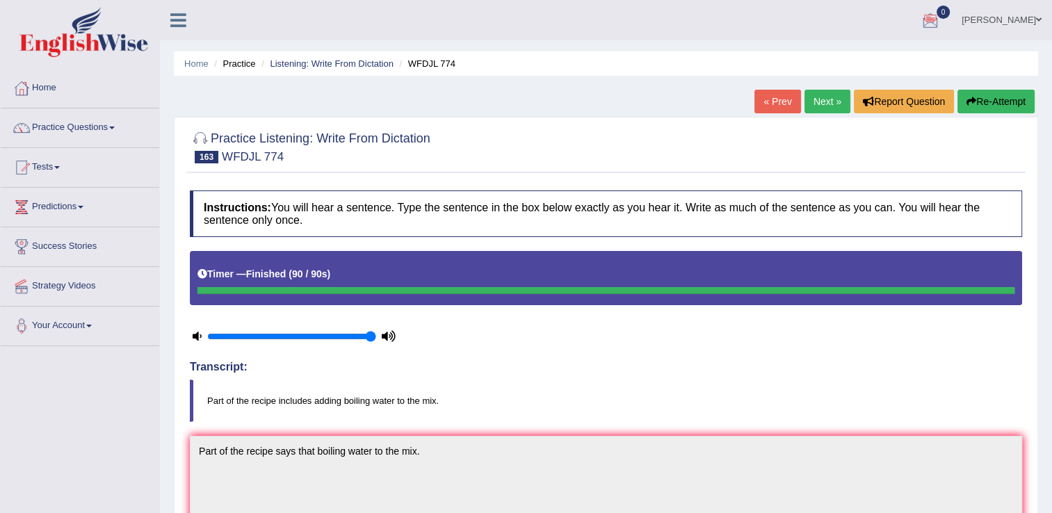
click at [941, 22] on div at bounding box center [930, 20] width 21 height 21
click at [83, 124] on link "Practice Questions" at bounding box center [80, 126] width 159 height 35
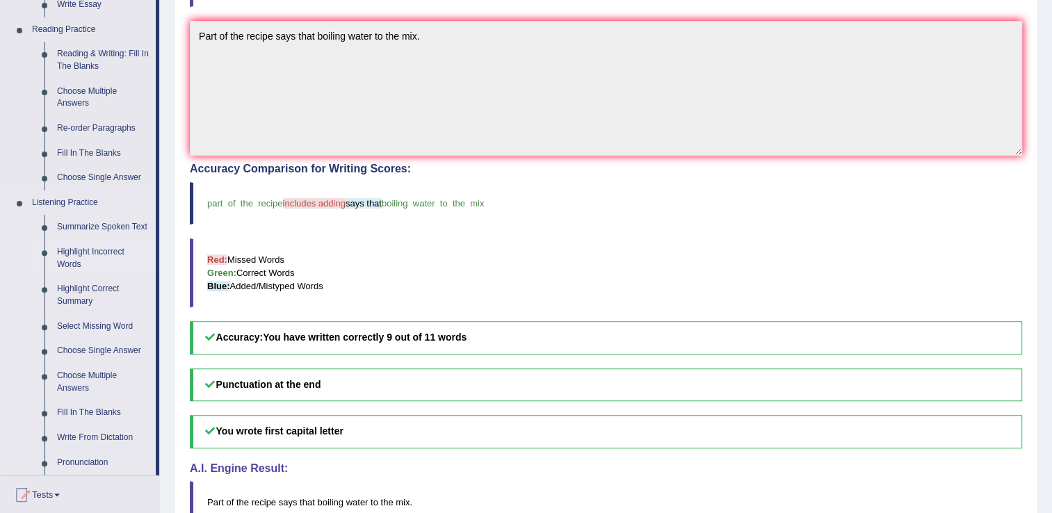
scroll to position [417, 0]
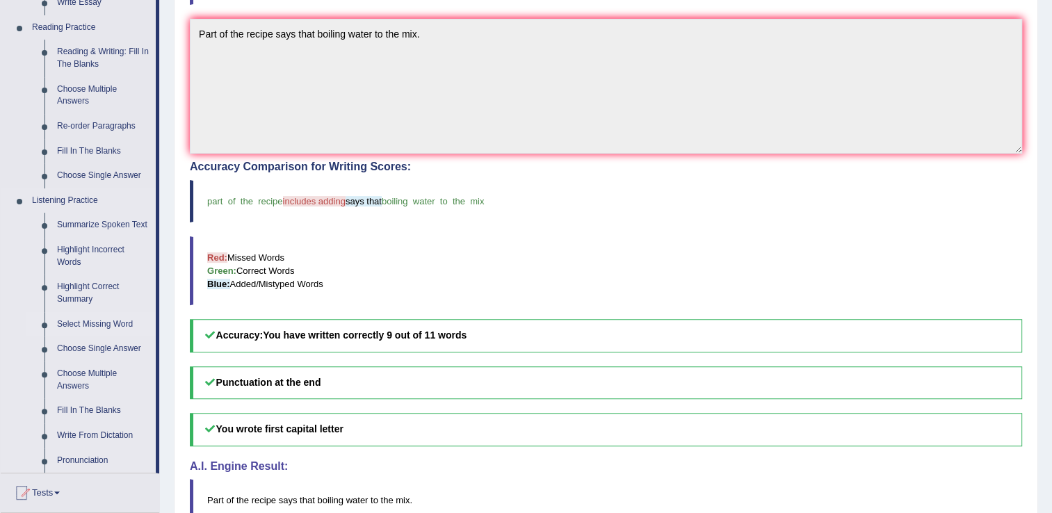
click at [109, 327] on link "Select Missing Word" at bounding box center [103, 324] width 105 height 25
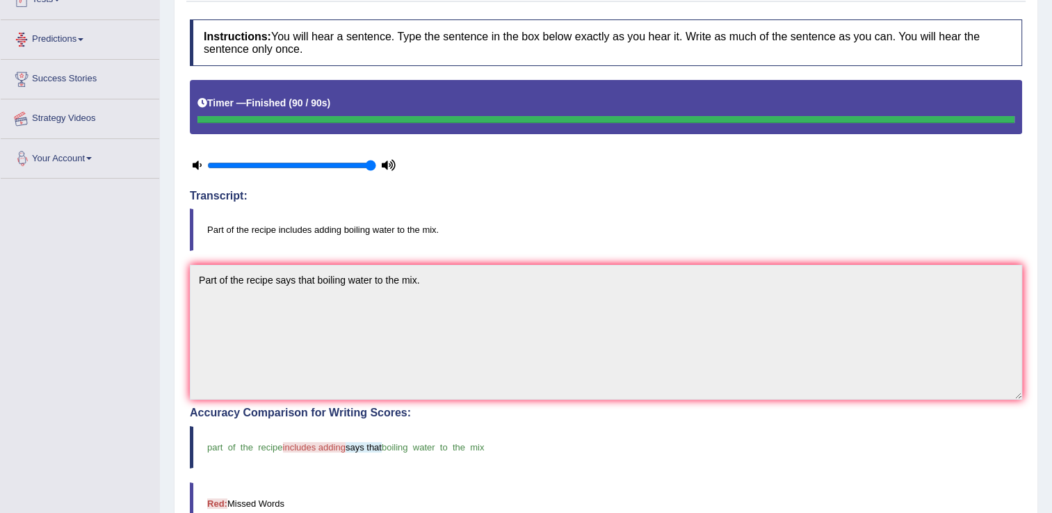
scroll to position [303, 0]
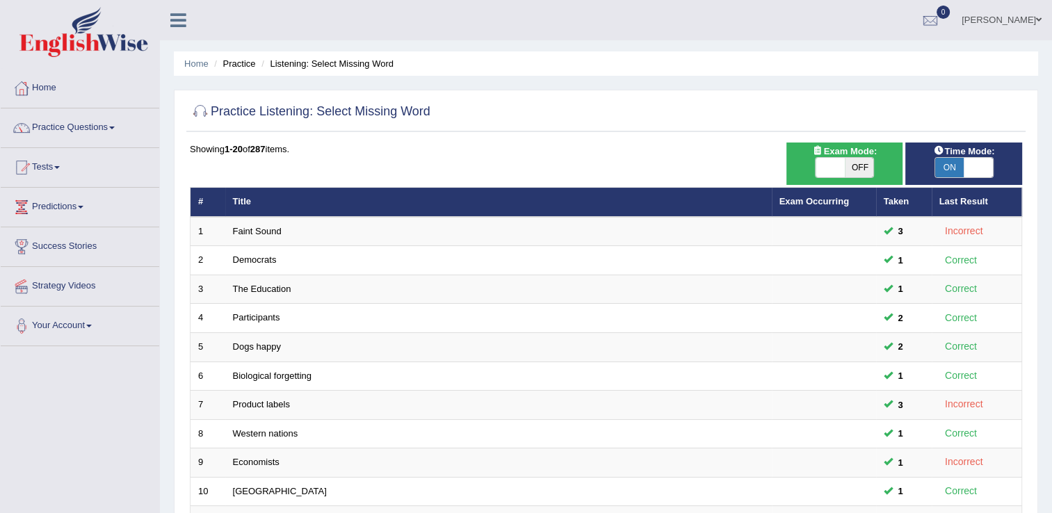
click at [958, 172] on span "ON" at bounding box center [950, 167] width 29 height 19
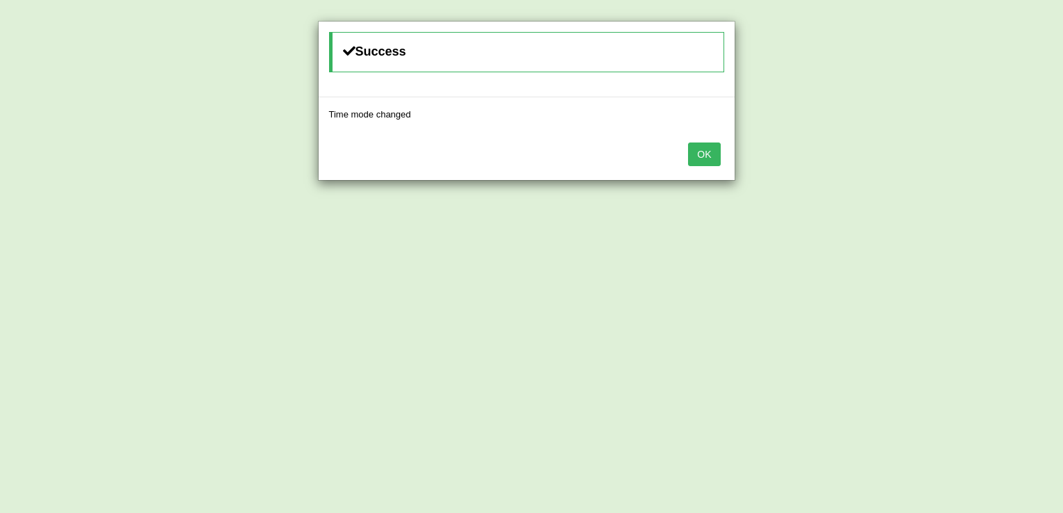
click at [707, 149] on button "OK" at bounding box center [704, 155] width 32 height 24
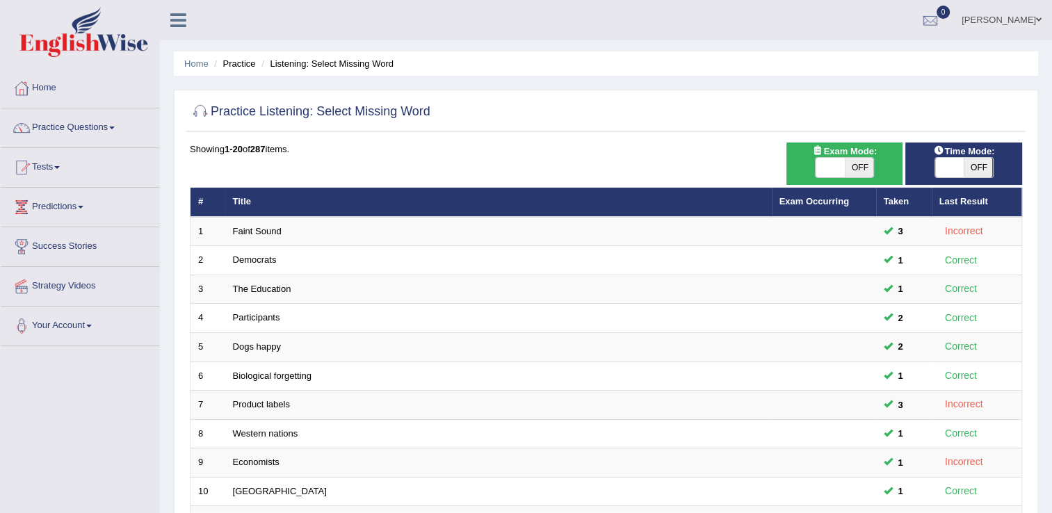
click at [975, 163] on span "OFF" at bounding box center [978, 167] width 29 height 19
checkbox input "true"
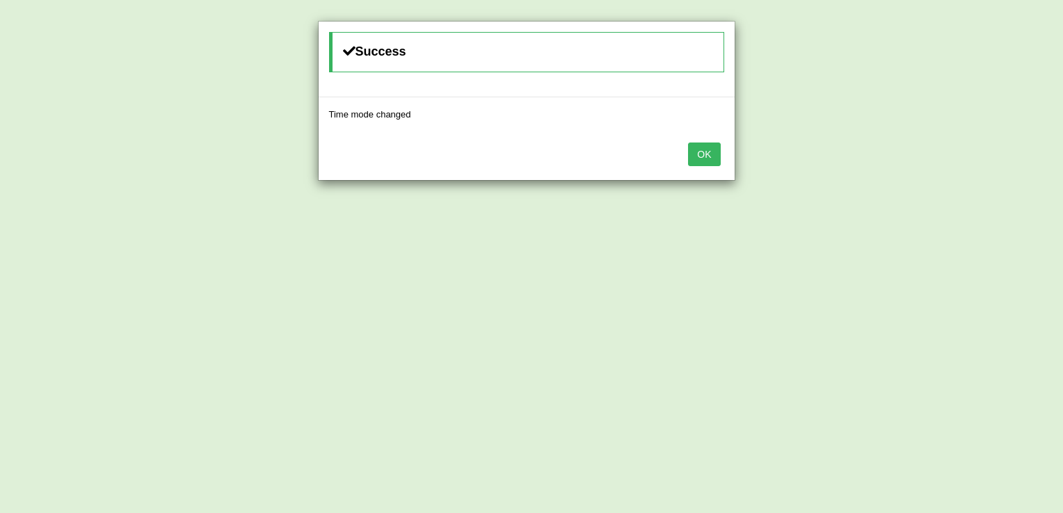
click at [715, 153] on button "OK" at bounding box center [704, 155] width 32 height 24
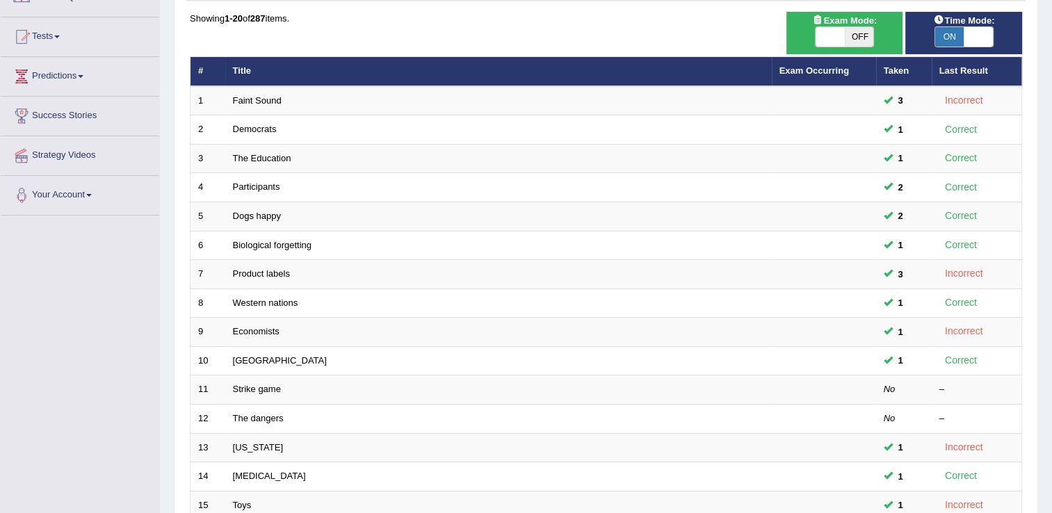
scroll to position [403, 0]
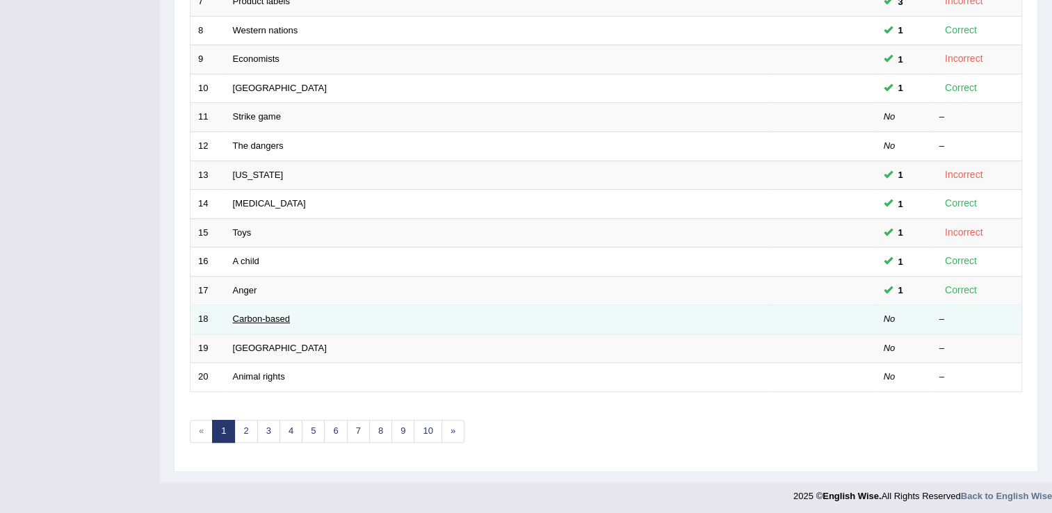
click at [242, 314] on link "Carbon-based" at bounding box center [261, 319] width 57 height 10
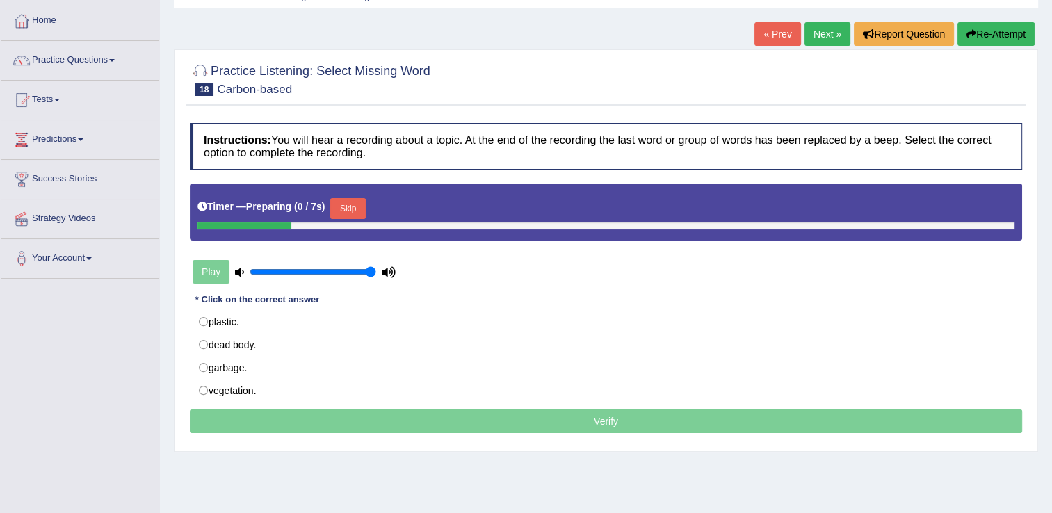
scroll to position [70, 0]
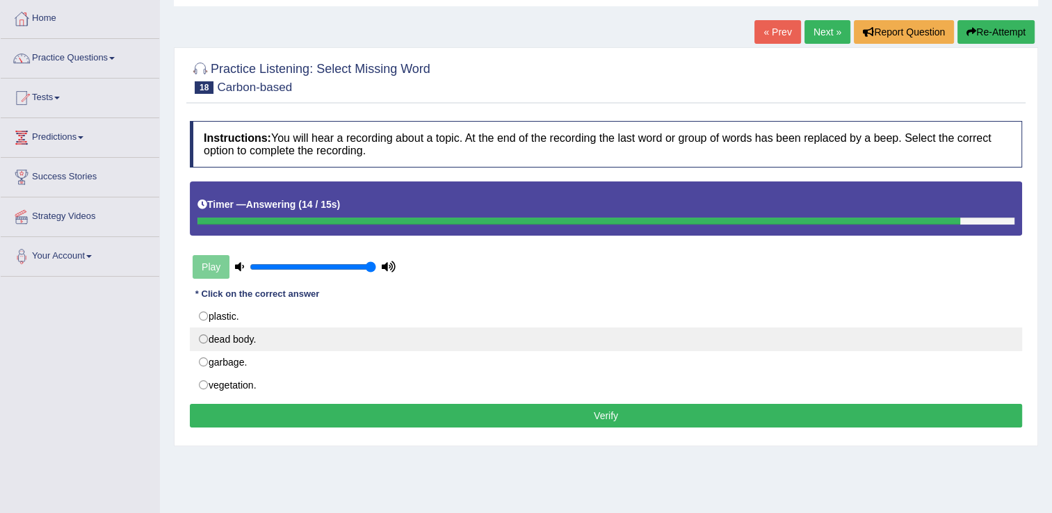
click at [250, 344] on label "dead body." at bounding box center [606, 340] width 833 height 24
radio input "true"
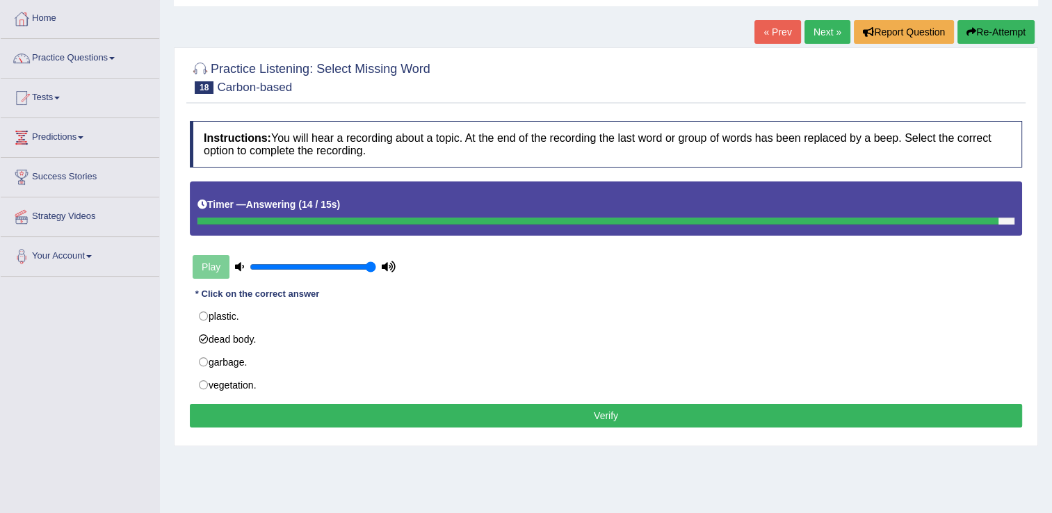
click at [295, 408] on button "Verify" at bounding box center [606, 416] width 833 height 24
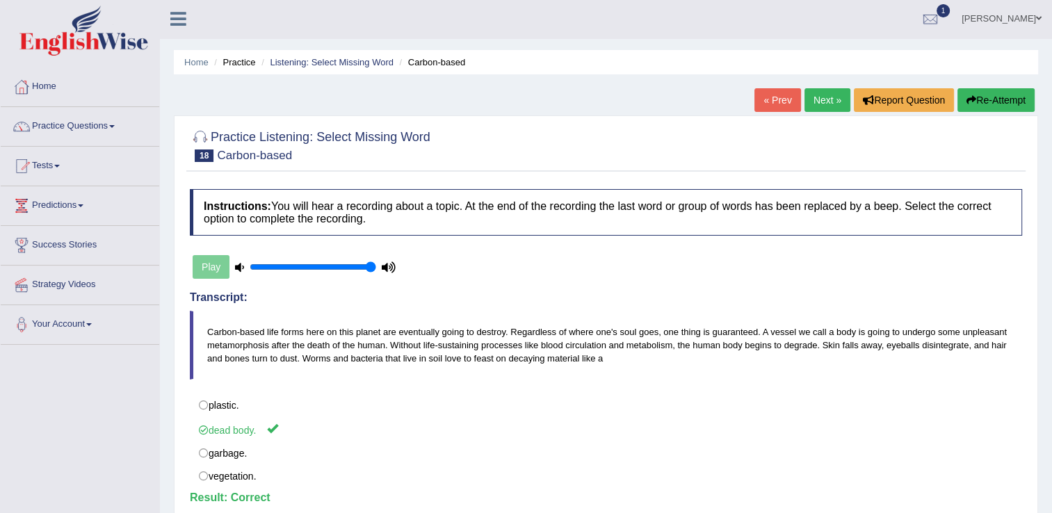
scroll to position [0, 0]
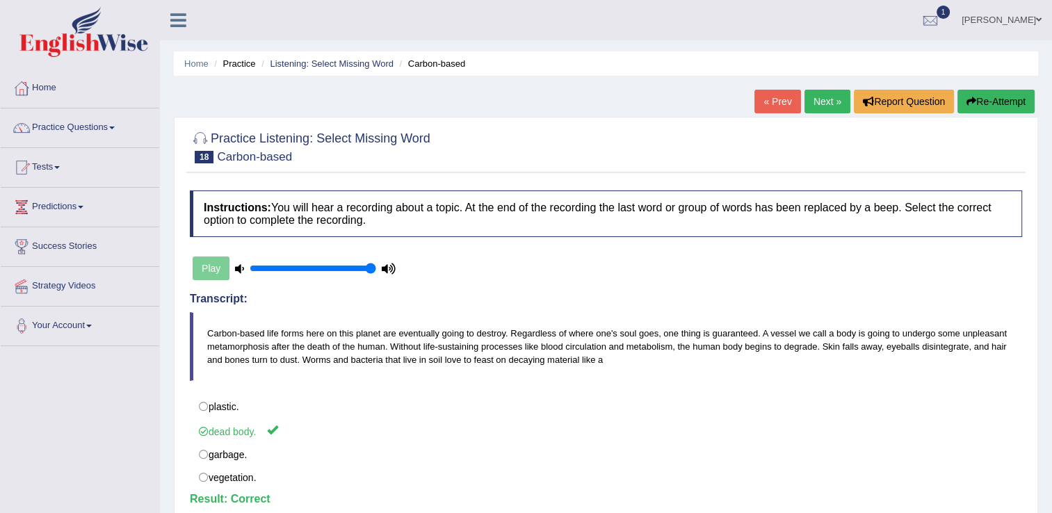
click at [826, 110] on link "Next »" at bounding box center [828, 102] width 46 height 24
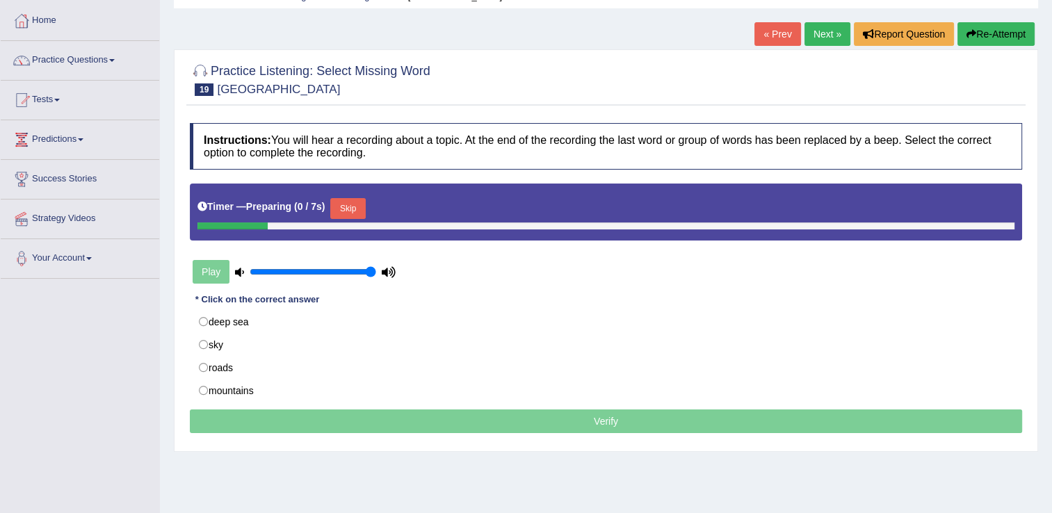
scroll to position [70, 0]
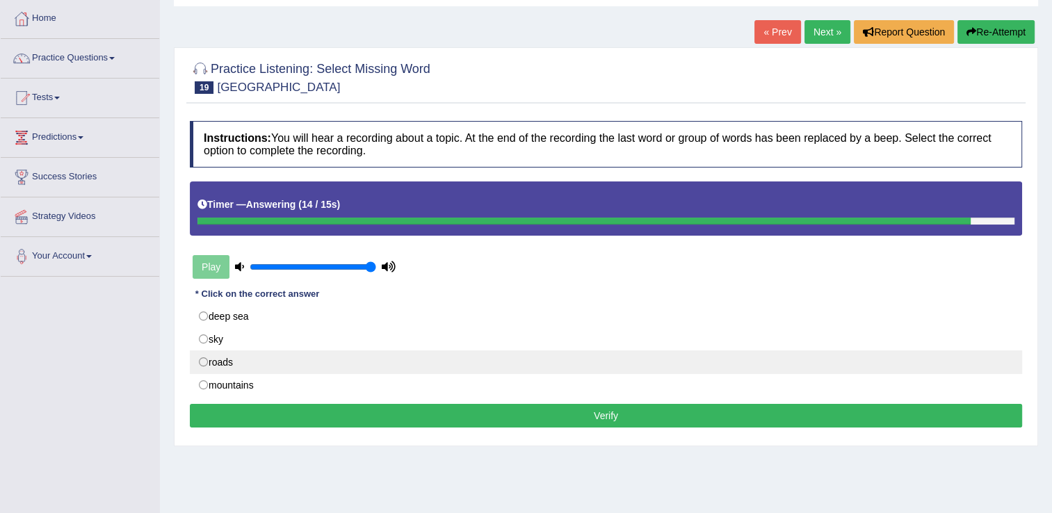
click at [241, 360] on label "roads" at bounding box center [606, 363] width 833 height 24
radio input "true"
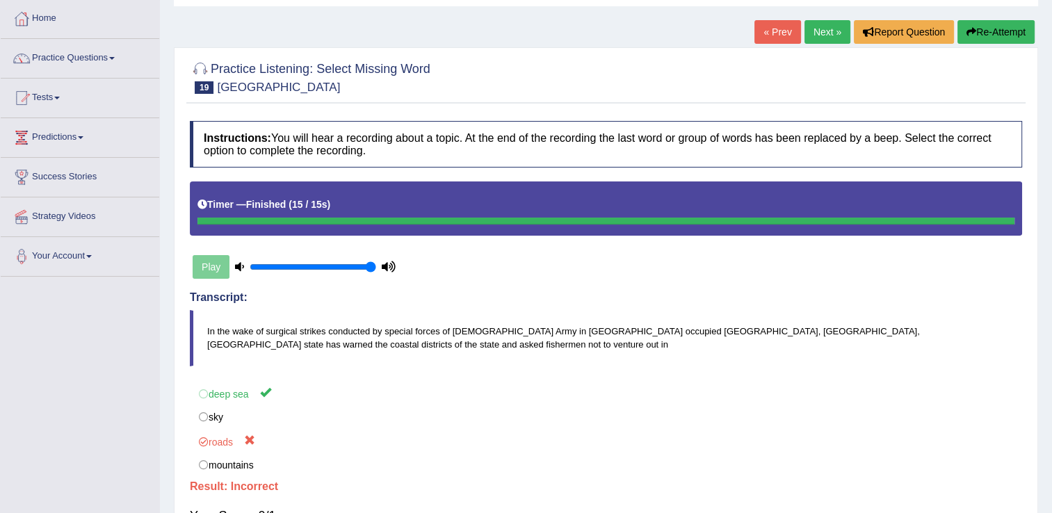
click at [818, 18] on div "Home Practice Listening: Select Missing Word Pakistan « Prev Next » Report Ques…" at bounding box center [606, 278] width 892 height 696
click at [826, 32] on link "Next »" at bounding box center [828, 32] width 46 height 24
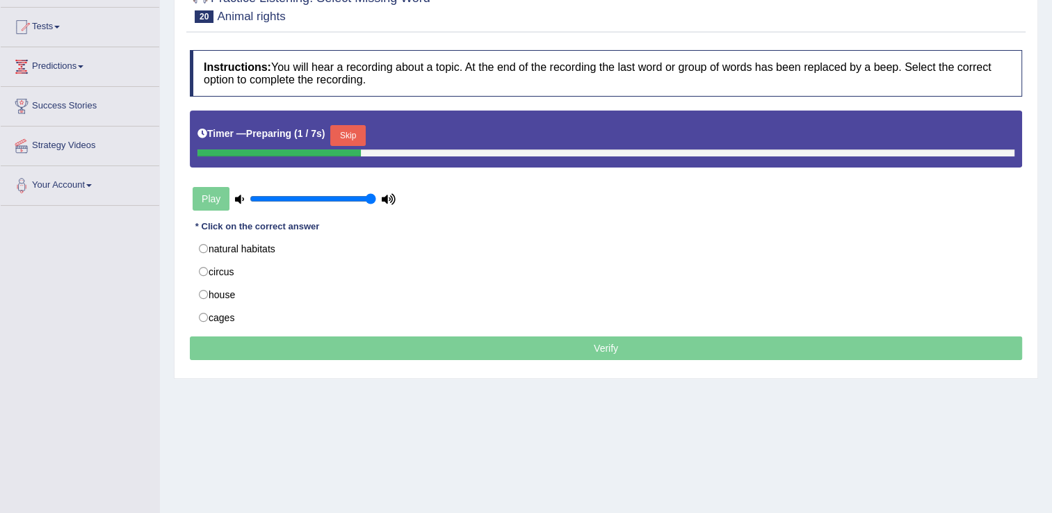
scroll to position [139, 0]
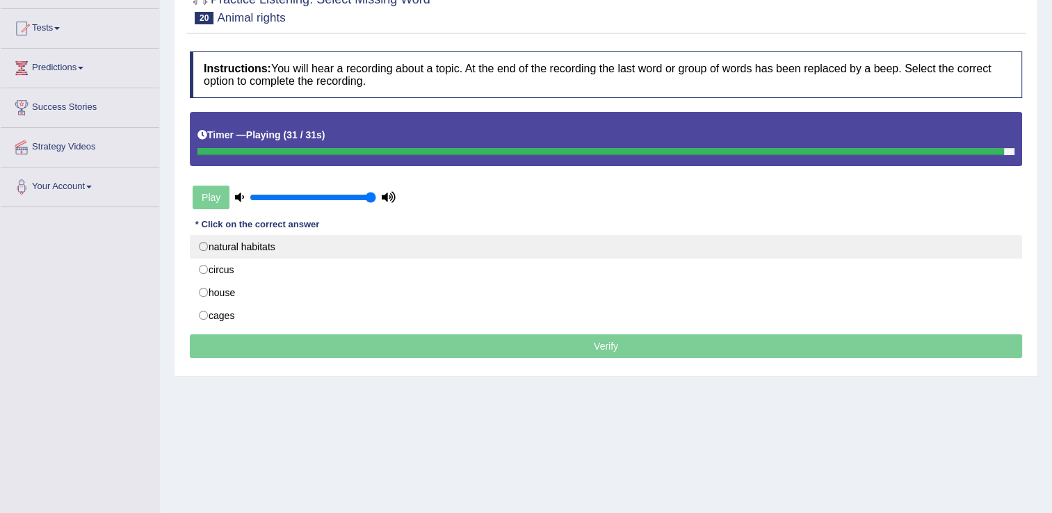
click at [284, 244] on label "natural habitats" at bounding box center [606, 247] width 833 height 24
radio input "true"
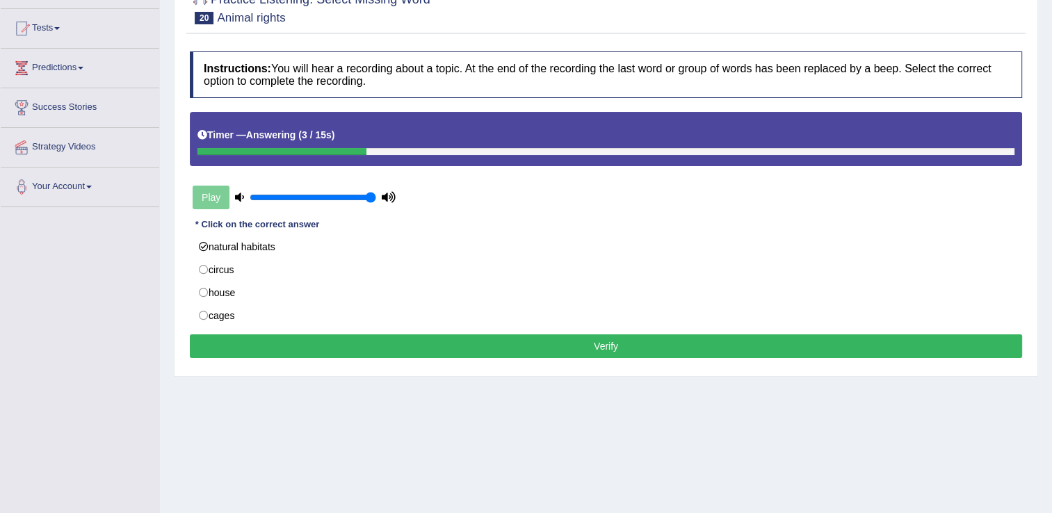
click at [406, 336] on button "Verify" at bounding box center [606, 347] width 833 height 24
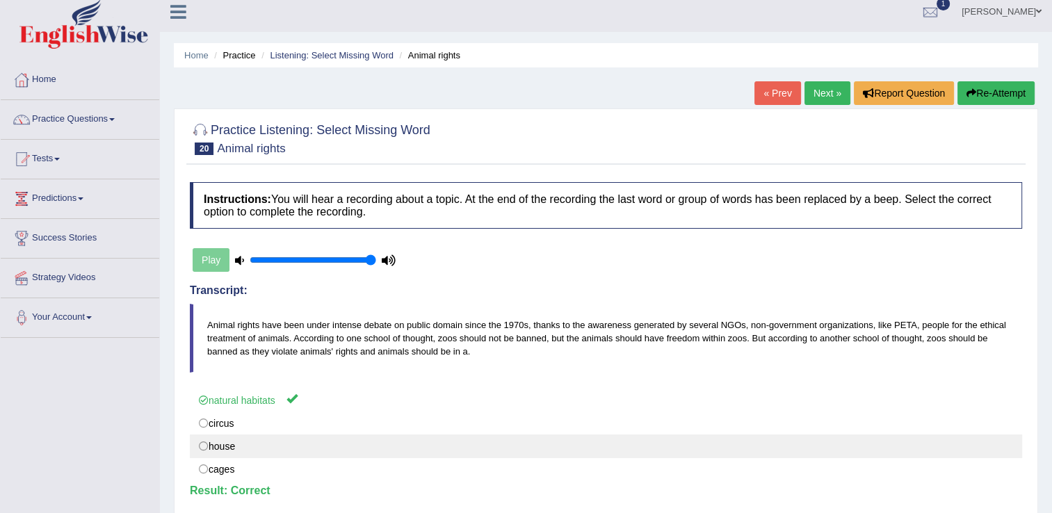
scroll to position [0, 0]
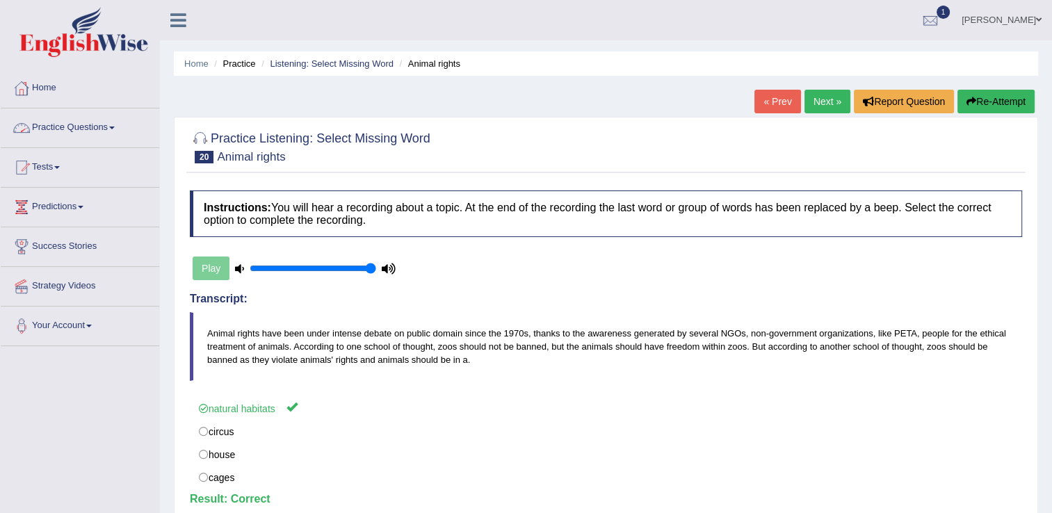
click at [85, 125] on link "Practice Questions" at bounding box center [80, 126] width 159 height 35
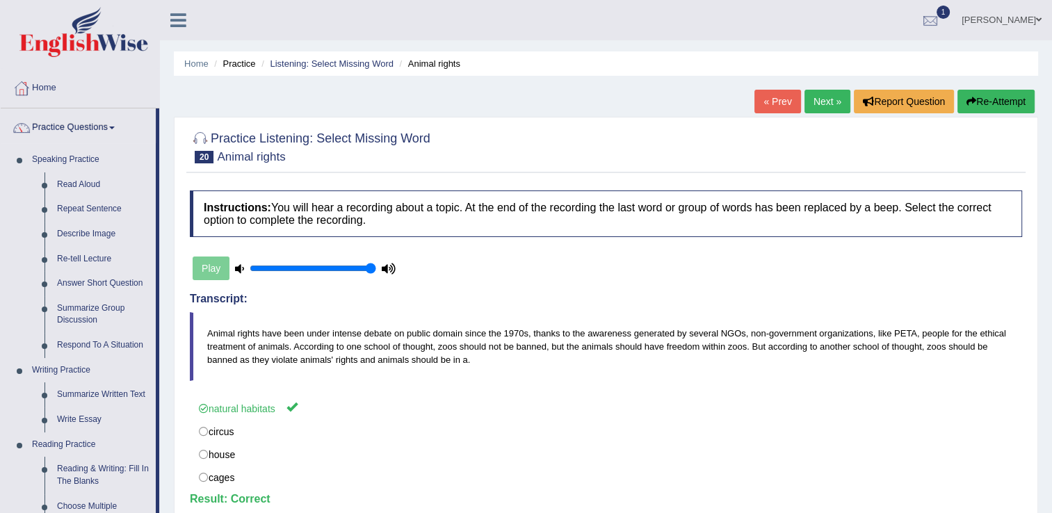
click at [941, 24] on div at bounding box center [930, 20] width 21 height 21
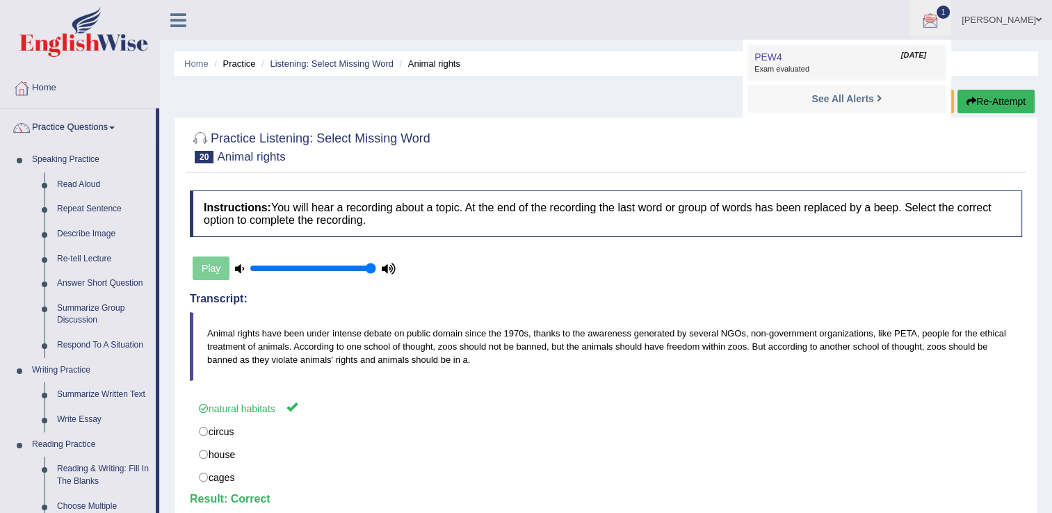
click at [840, 63] on link "PEW4 Aug 22, 2025 Exam evaluated" at bounding box center [847, 62] width 192 height 29
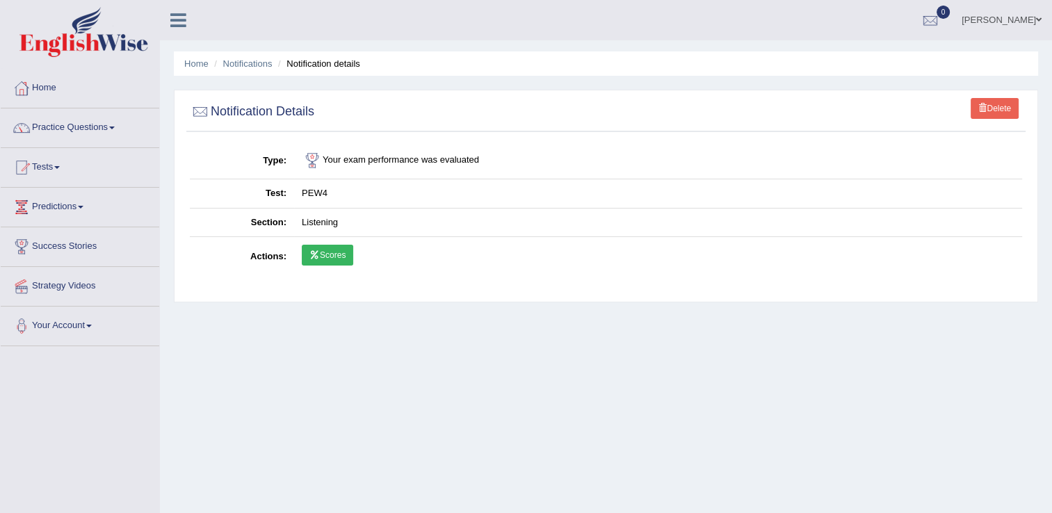
click at [346, 259] on link "Scores" at bounding box center [327, 255] width 51 height 21
click at [45, 170] on link "Tests" at bounding box center [80, 165] width 159 height 35
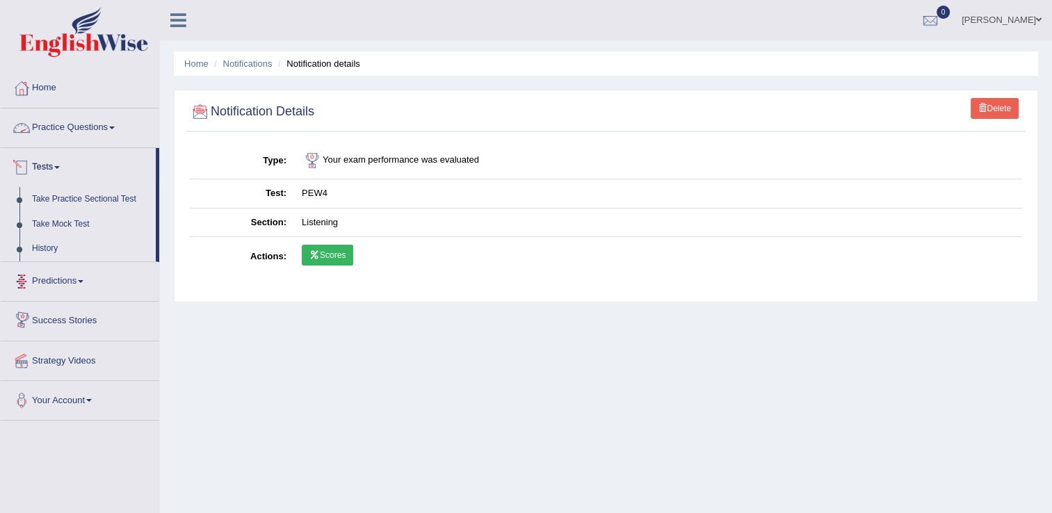
click at [72, 129] on link "Practice Questions" at bounding box center [80, 126] width 159 height 35
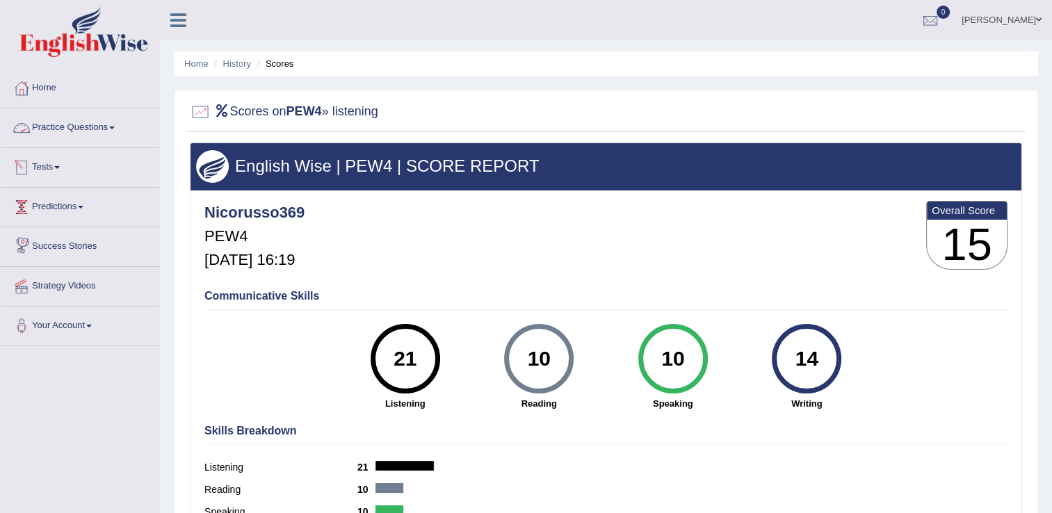
click at [87, 125] on link "Practice Questions" at bounding box center [80, 126] width 159 height 35
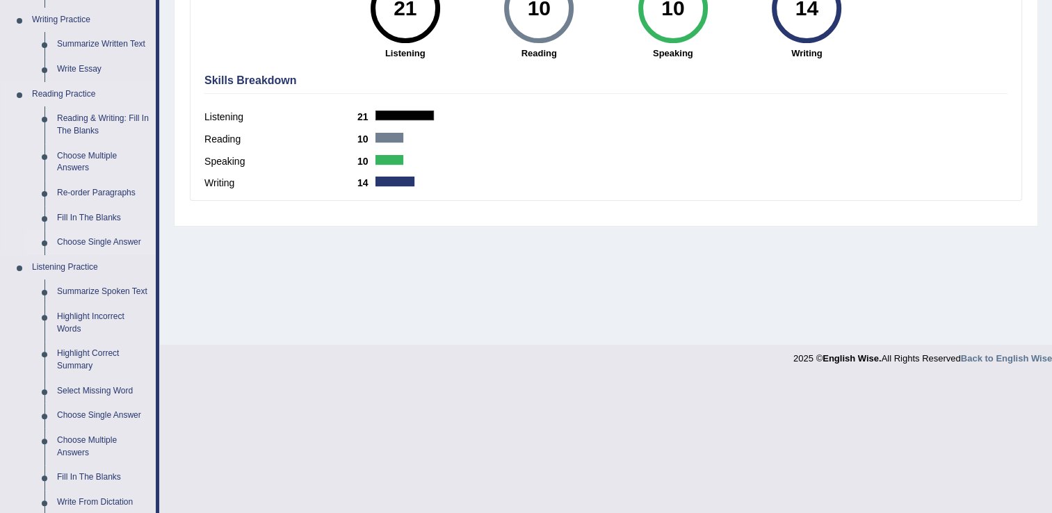
scroll to position [417, 0]
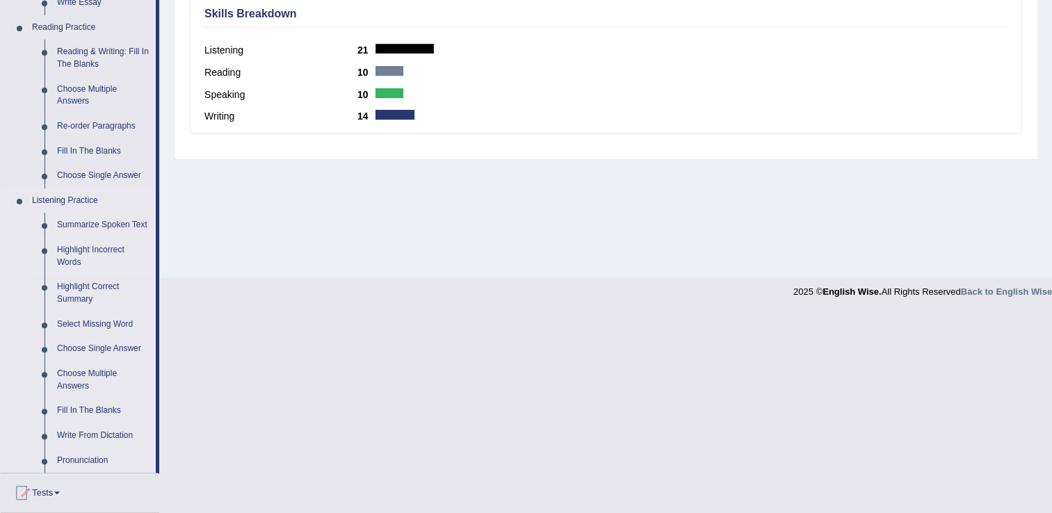
click at [86, 252] on link "Highlight Incorrect Words" at bounding box center [103, 256] width 105 height 37
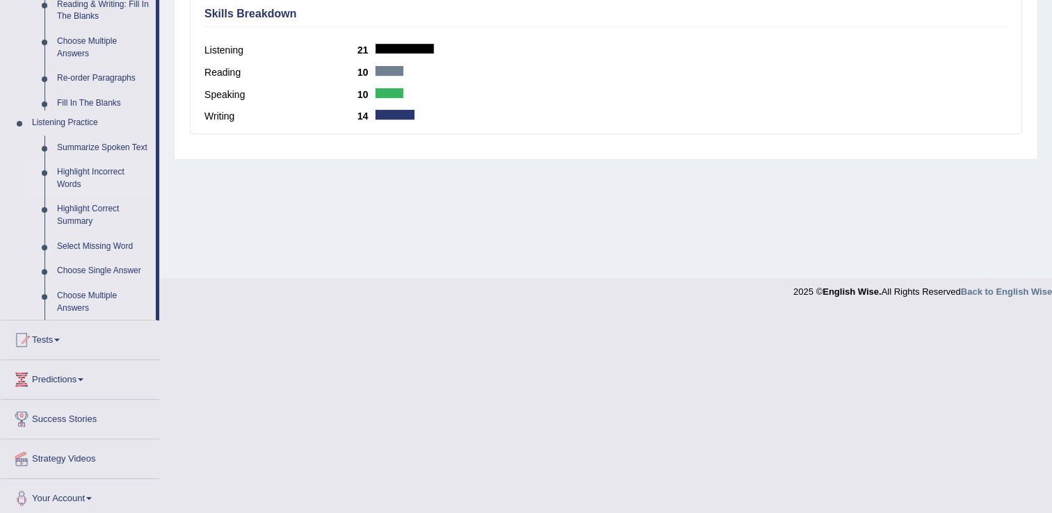
scroll to position [217, 0]
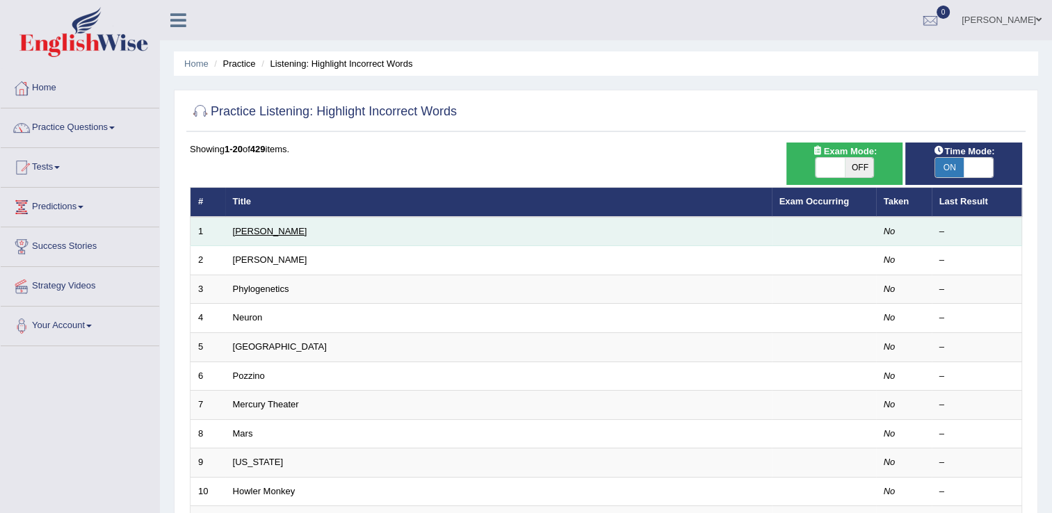
click at [244, 230] on link "[PERSON_NAME]" at bounding box center [270, 231] width 74 height 10
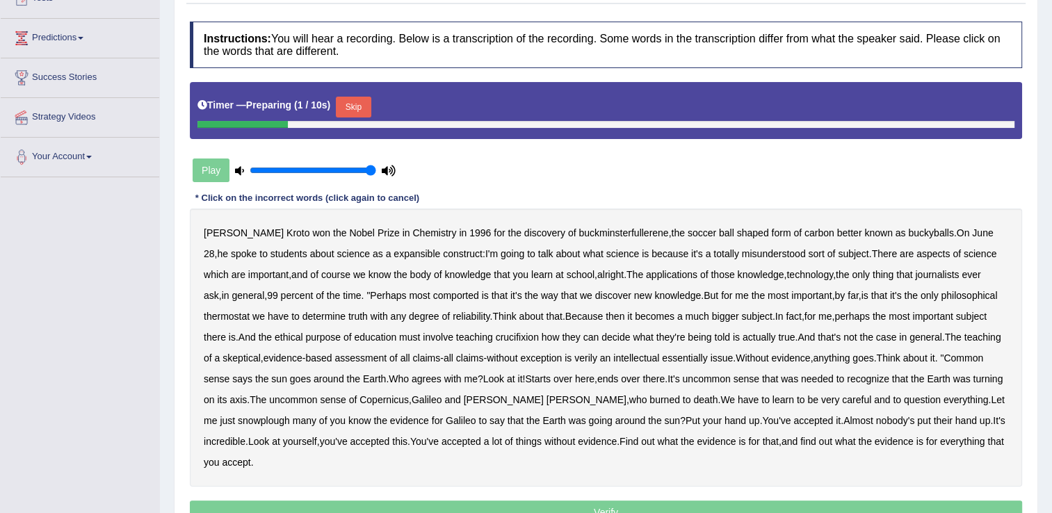
scroll to position [209, 0]
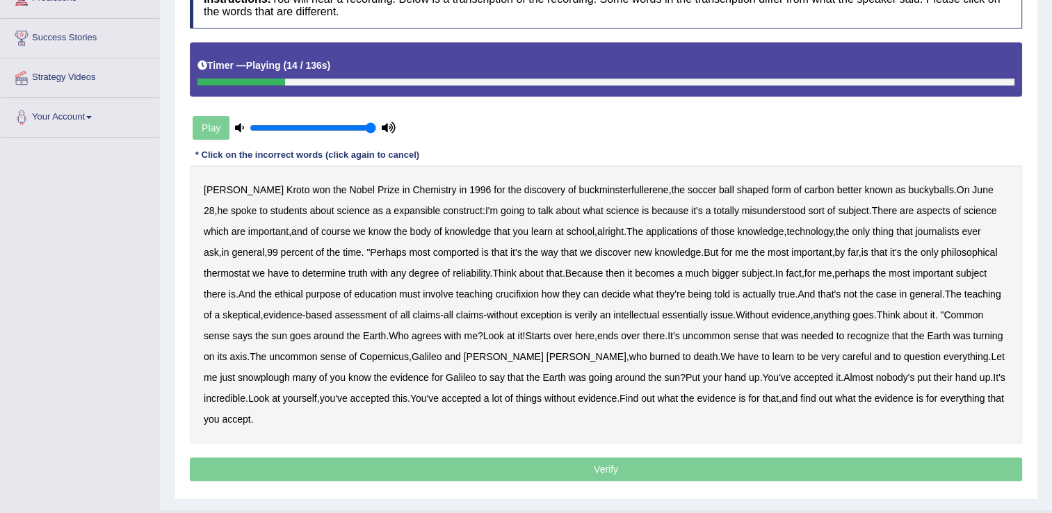
click at [394, 213] on b "expansible" at bounding box center [417, 210] width 47 height 11
click at [433, 251] on b "comported" at bounding box center [456, 252] width 46 height 11
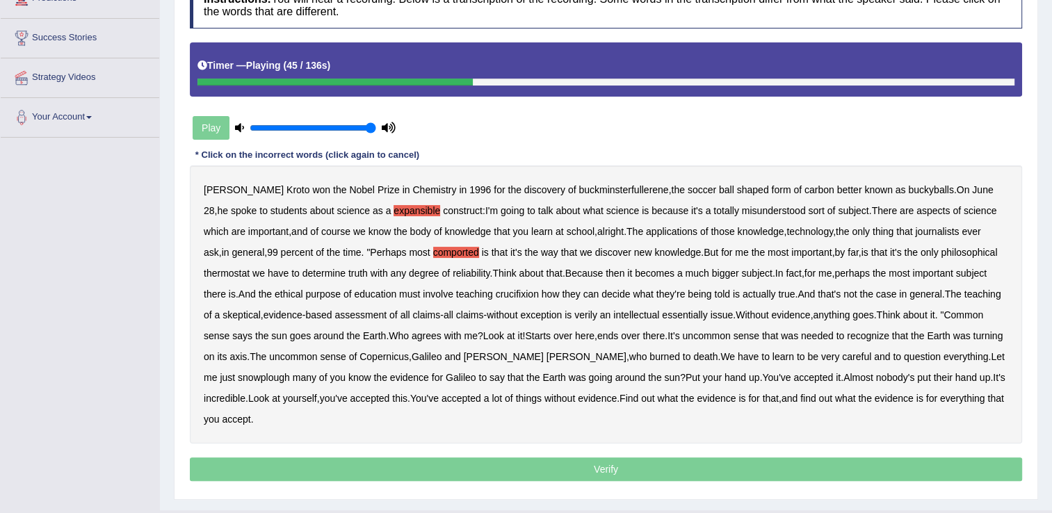
click at [230, 278] on b "thermostat" at bounding box center [227, 273] width 46 height 11
click at [522, 295] on b "crucifixion" at bounding box center [517, 294] width 43 height 11
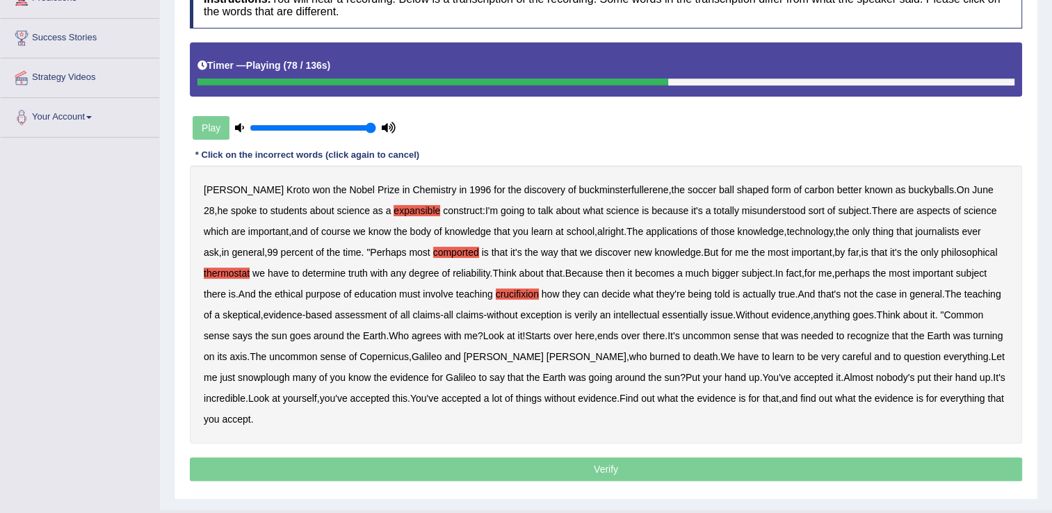
click at [586, 312] on b "verily" at bounding box center [586, 315] width 23 height 11
click at [698, 319] on b "essentially" at bounding box center [684, 315] width 45 height 11
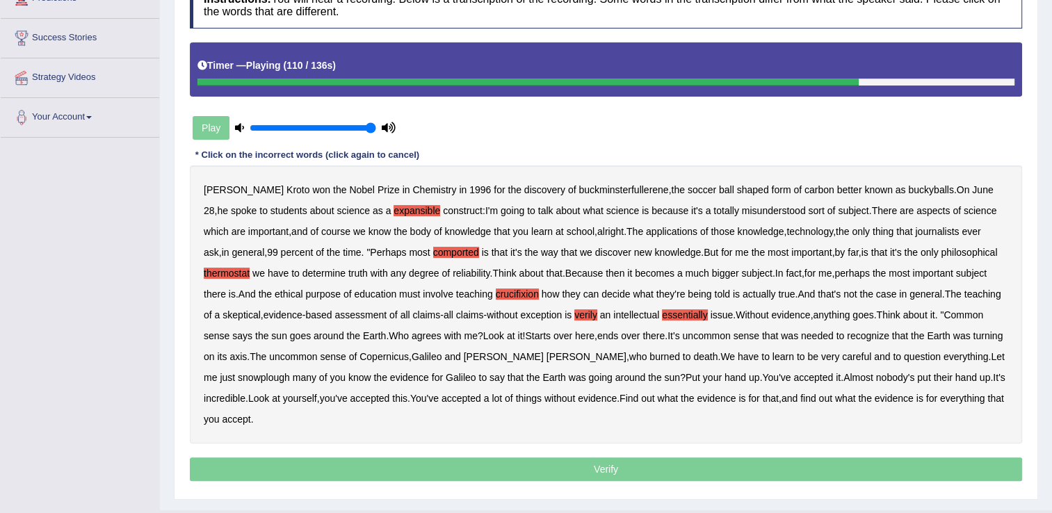
click at [290, 372] on b "snowplough" at bounding box center [264, 377] width 52 height 11
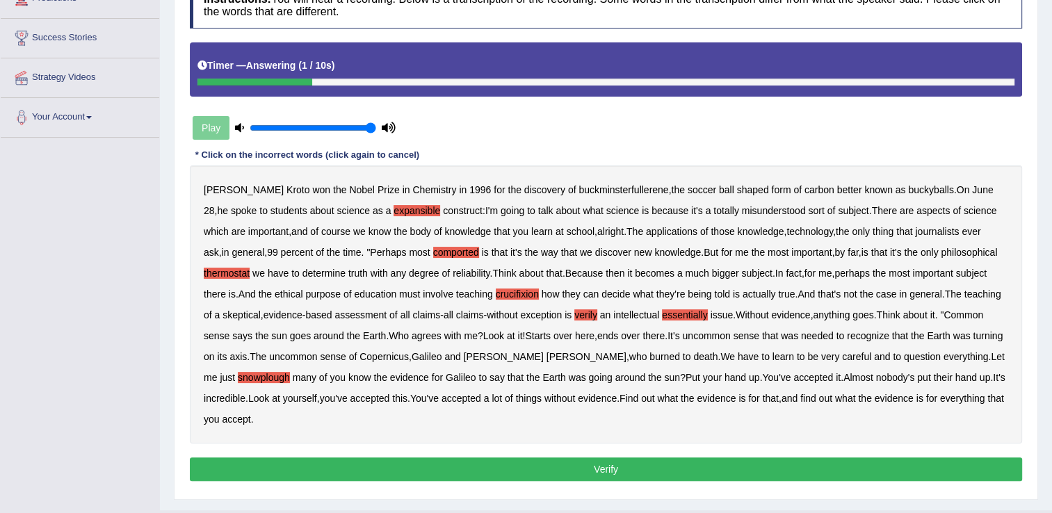
click at [872, 458] on button "Verify" at bounding box center [606, 470] width 833 height 24
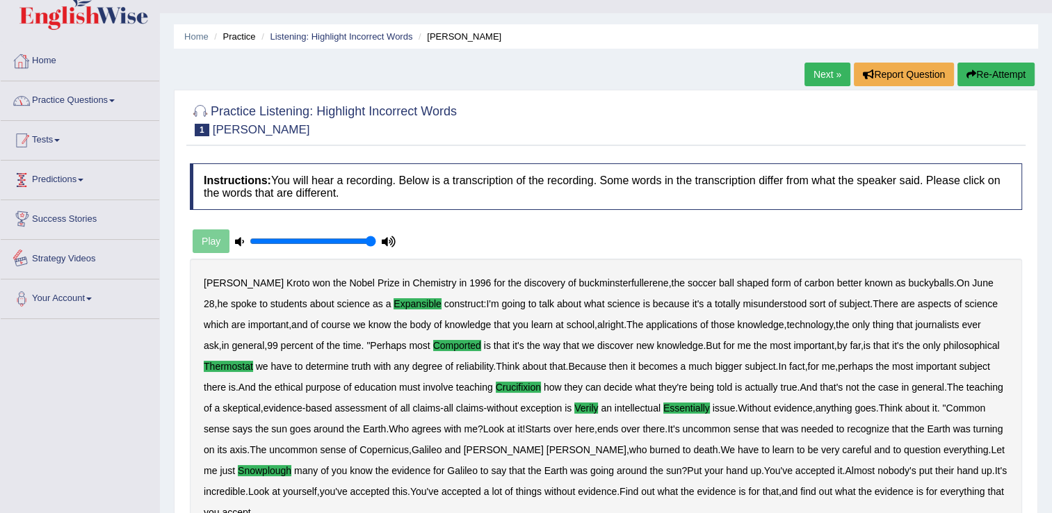
scroll to position [0, 0]
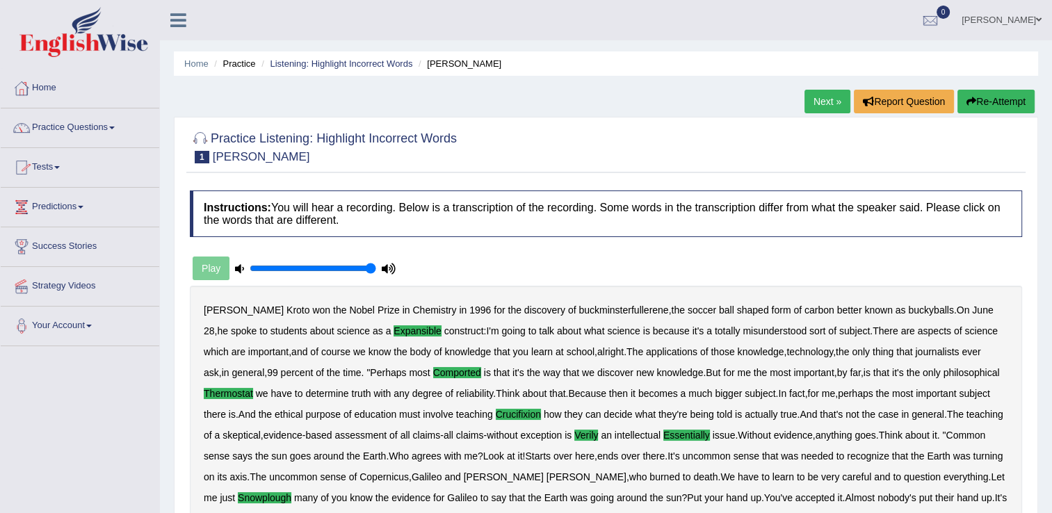
click at [835, 95] on link "Next »" at bounding box center [828, 102] width 46 height 24
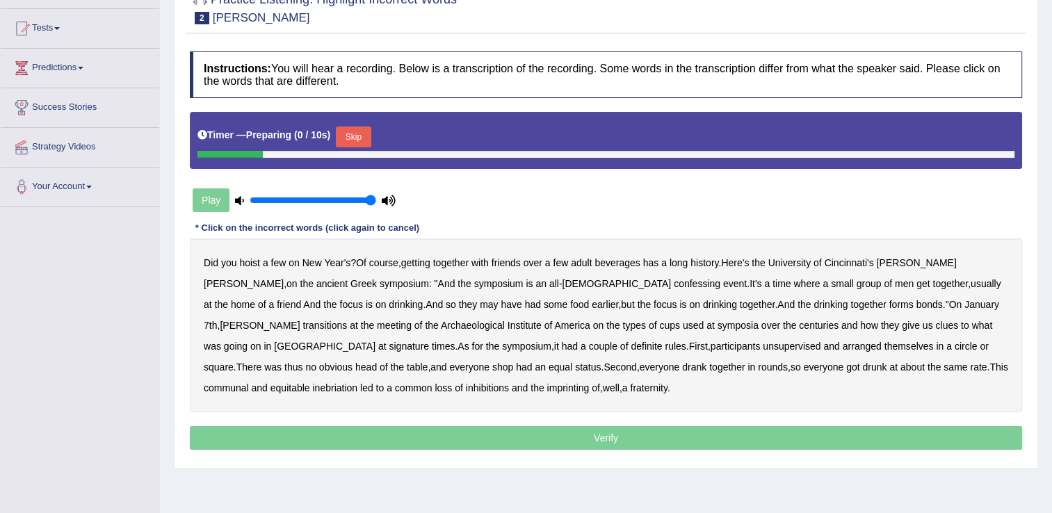
click at [367, 134] on button "Skip" at bounding box center [353, 137] width 35 height 21
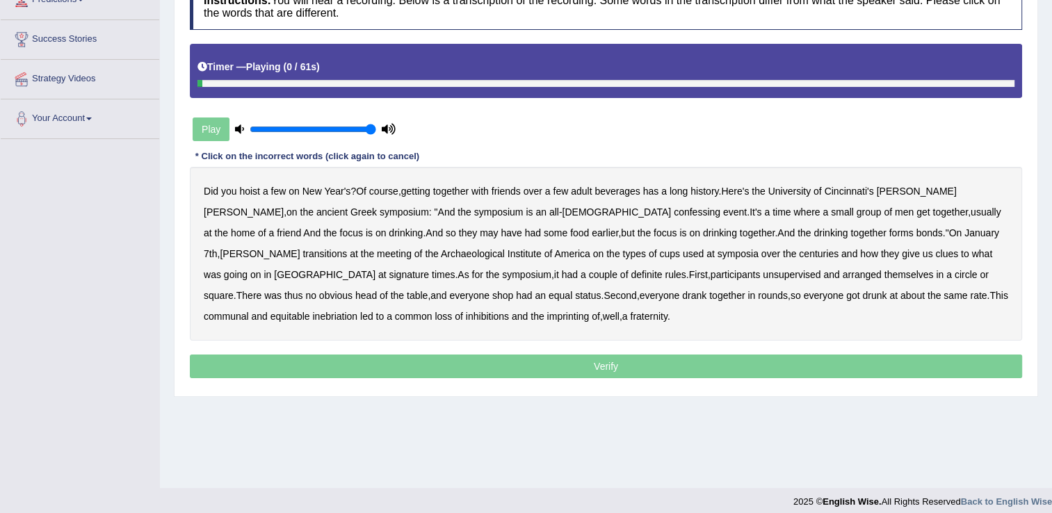
scroll to position [217, 0]
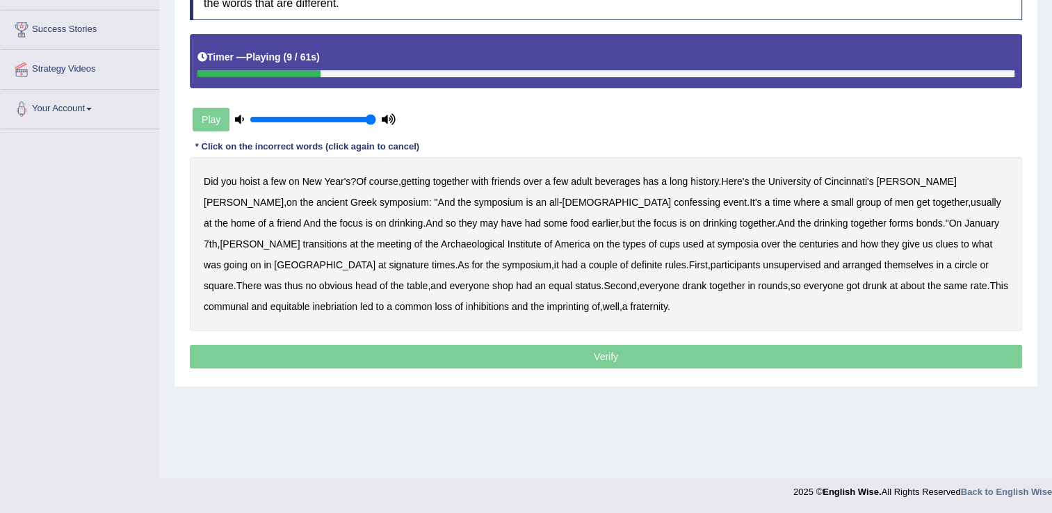
click at [316, 204] on b "ancient" at bounding box center [331, 202] width 31 height 11
click at [316, 206] on b "ancient" at bounding box center [331, 202] width 31 height 11
click at [674, 200] on b "confessing" at bounding box center [697, 202] width 47 height 11
click at [480, 224] on b "may" at bounding box center [489, 223] width 18 height 11
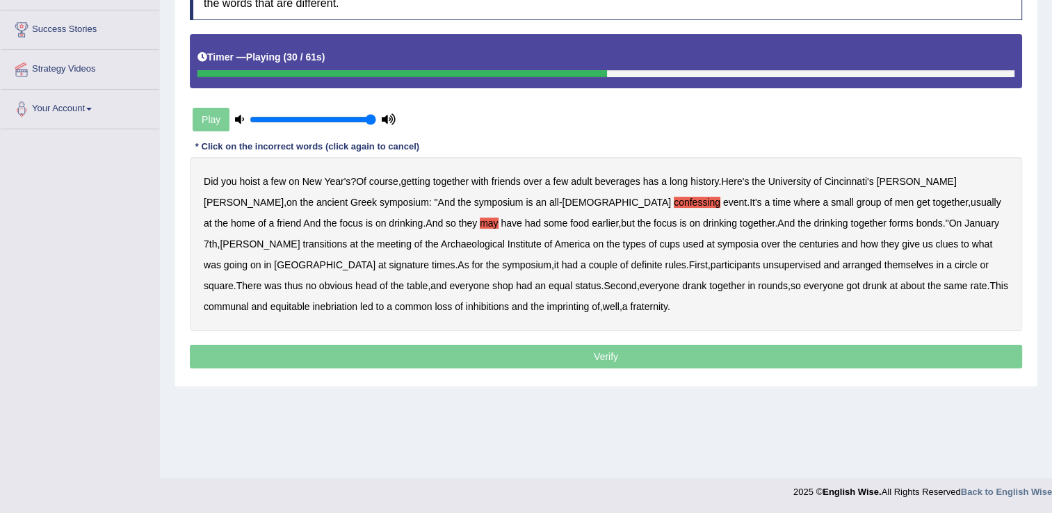
click at [347, 239] on b "transitions" at bounding box center [325, 244] width 45 height 11
click at [429, 259] on b "signature" at bounding box center [409, 264] width 40 height 11
click at [763, 266] on b "unsupervised" at bounding box center [792, 264] width 58 height 11
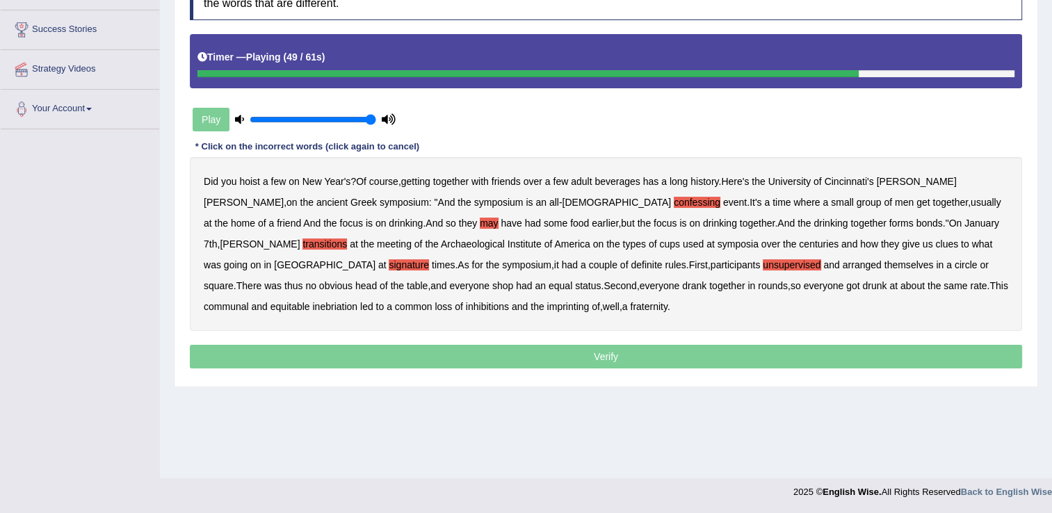
click at [492, 285] on b "shop" at bounding box center [502, 285] width 21 height 11
click at [547, 307] on b "imprinting" at bounding box center [568, 306] width 42 height 11
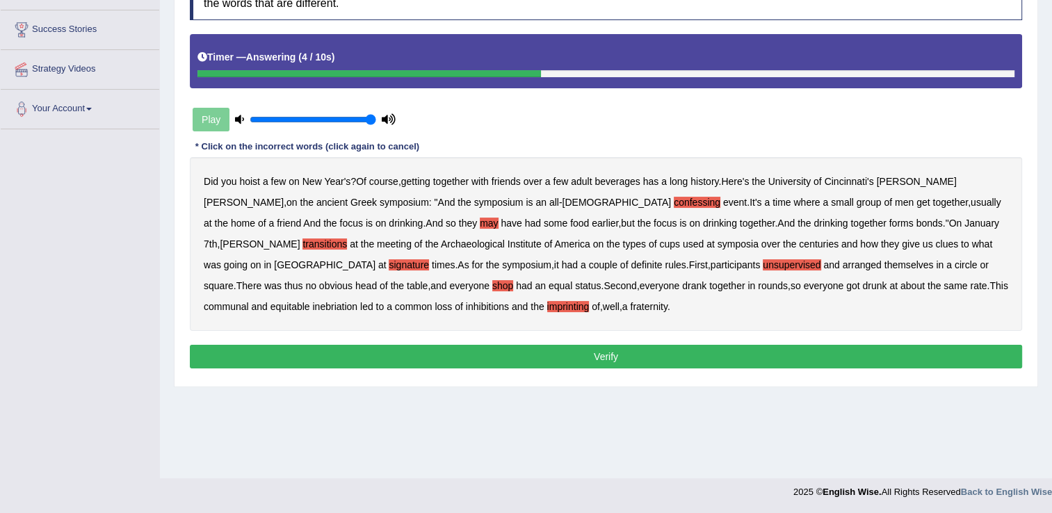
click at [472, 359] on button "Verify" at bounding box center [606, 357] width 833 height 24
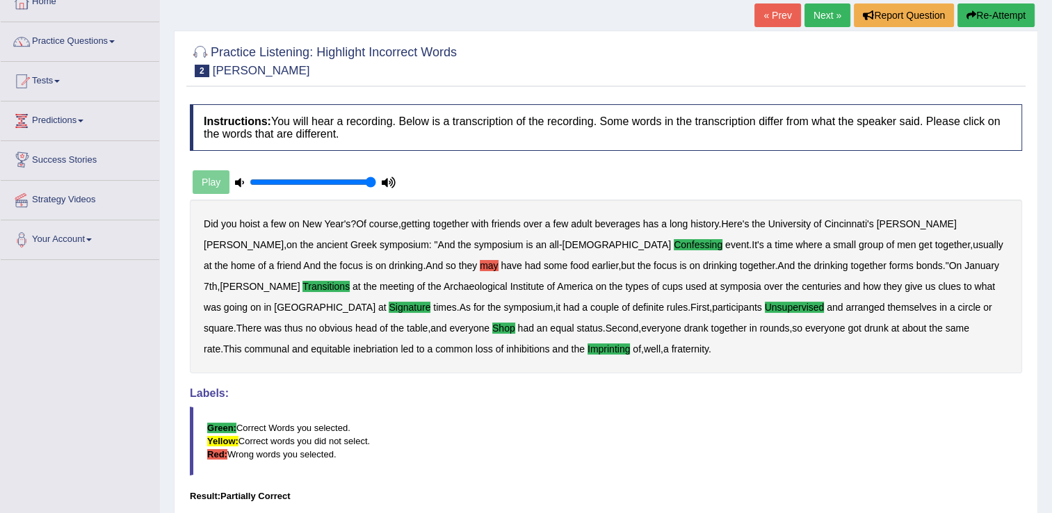
scroll to position [78, 0]
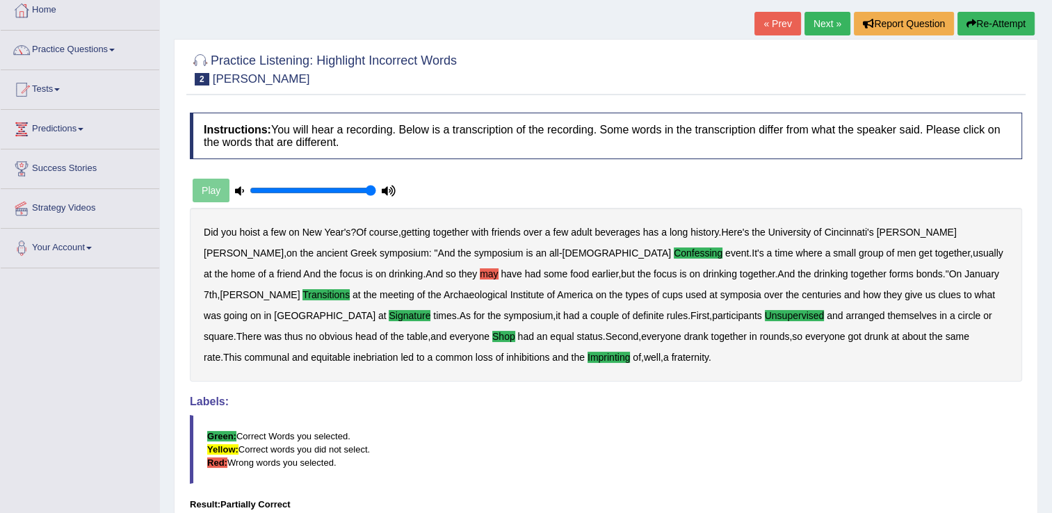
click at [822, 22] on link "Next »" at bounding box center [828, 24] width 46 height 24
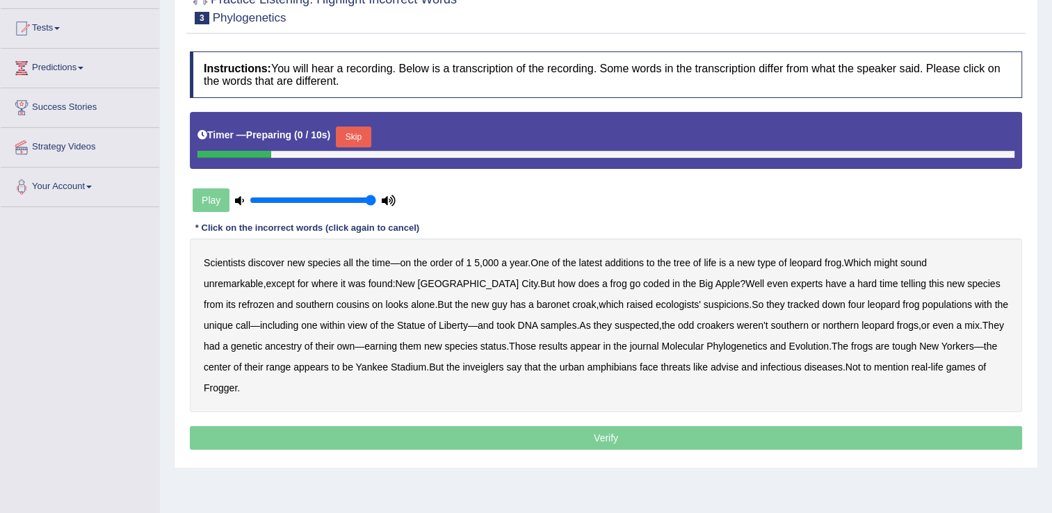
click at [354, 136] on button "Skip" at bounding box center [353, 137] width 35 height 21
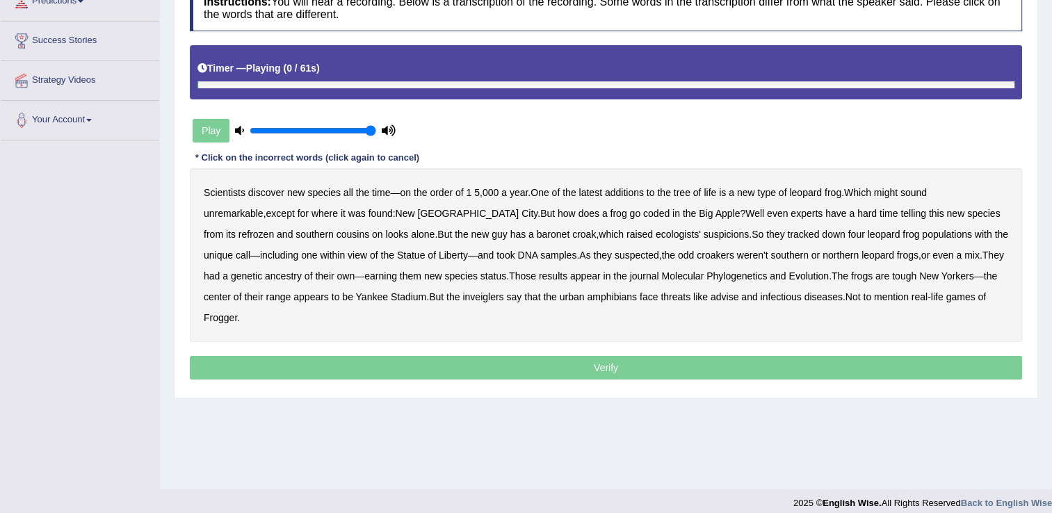
scroll to position [217, 0]
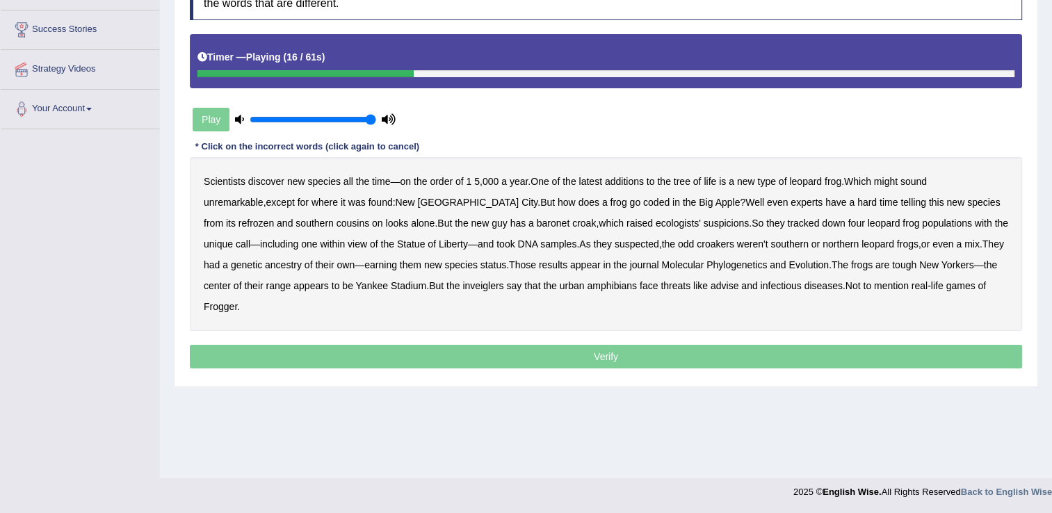
click at [643, 203] on b "coded" at bounding box center [656, 202] width 26 height 11
click at [274, 218] on b "refrozen" at bounding box center [256, 223] width 35 height 11
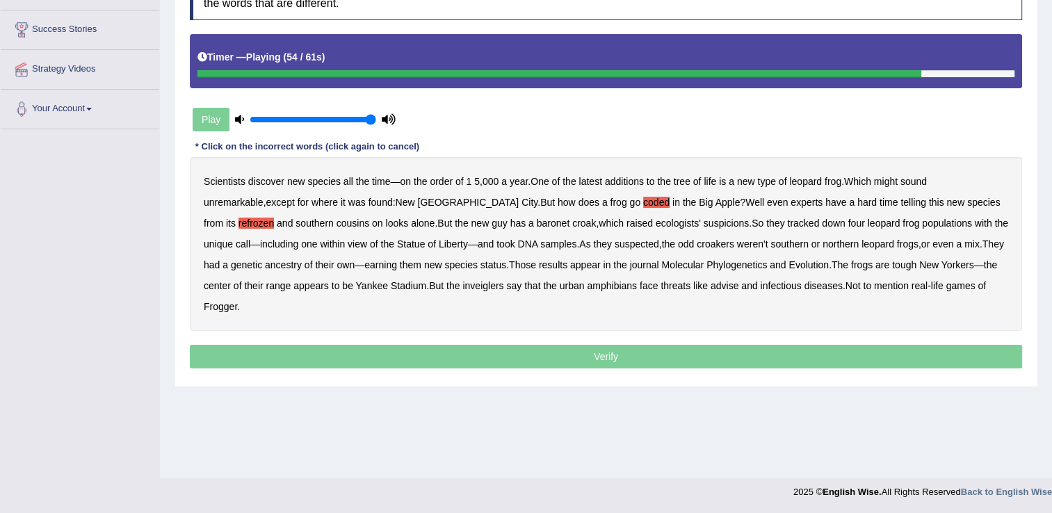
click at [463, 287] on b "inveiglers" at bounding box center [483, 285] width 41 height 11
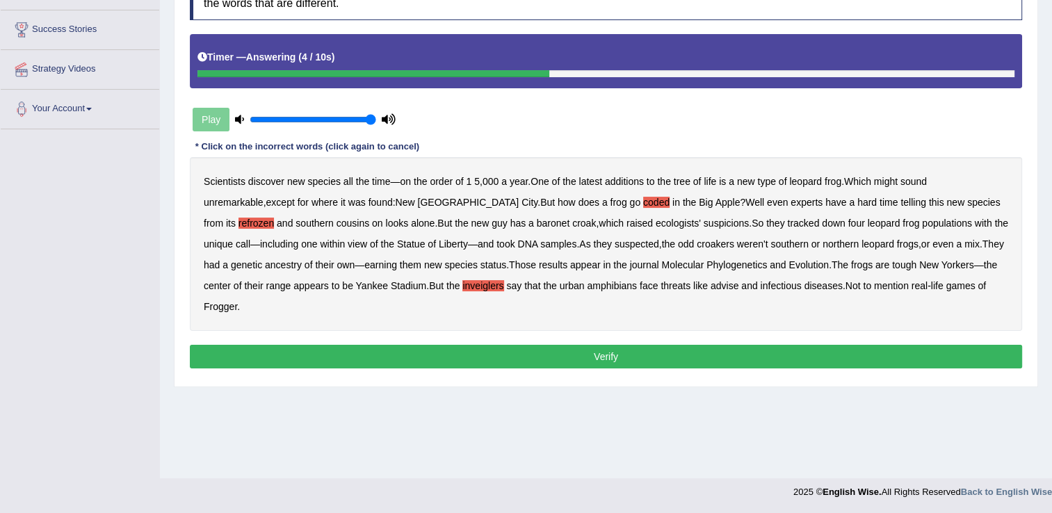
click at [711, 288] on b "advise" at bounding box center [725, 285] width 28 height 11
click at [753, 345] on button "Verify" at bounding box center [606, 357] width 833 height 24
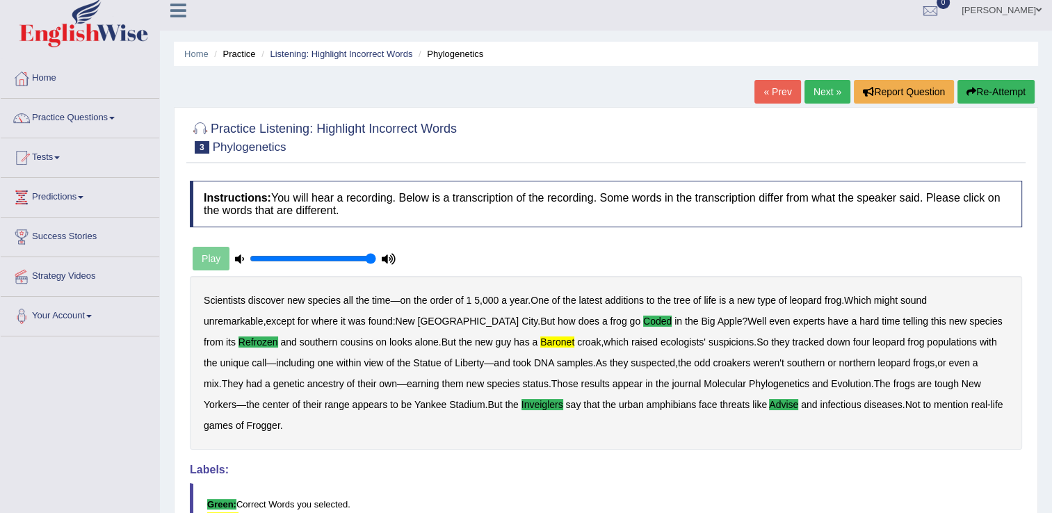
scroll to position [0, 0]
